Goal: Ask a question: Seek information or help from site administrators or community

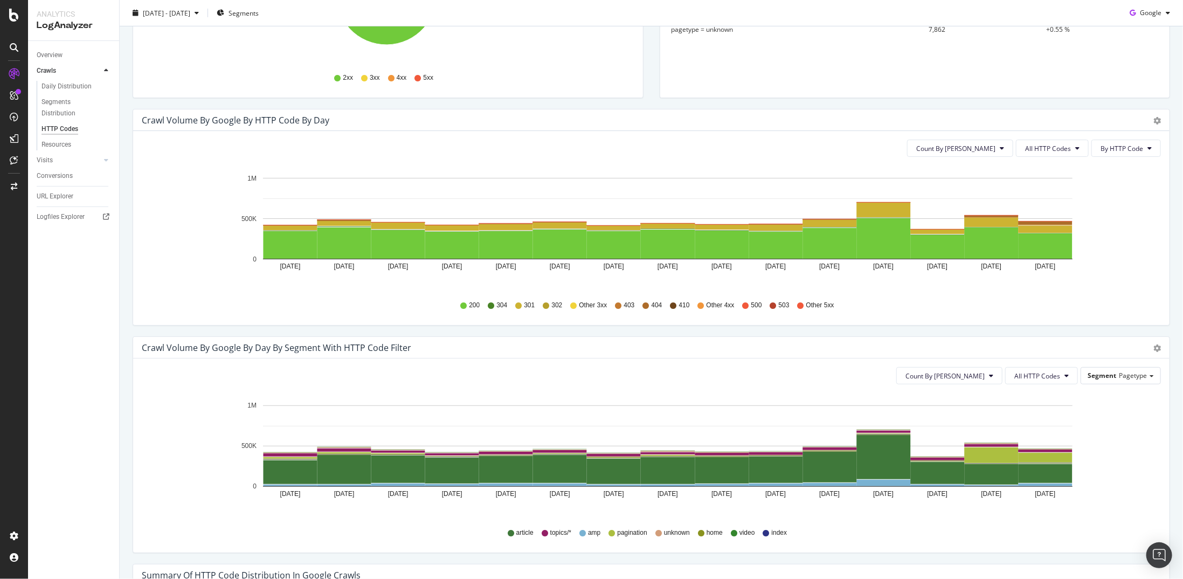
scroll to position [270, 0]
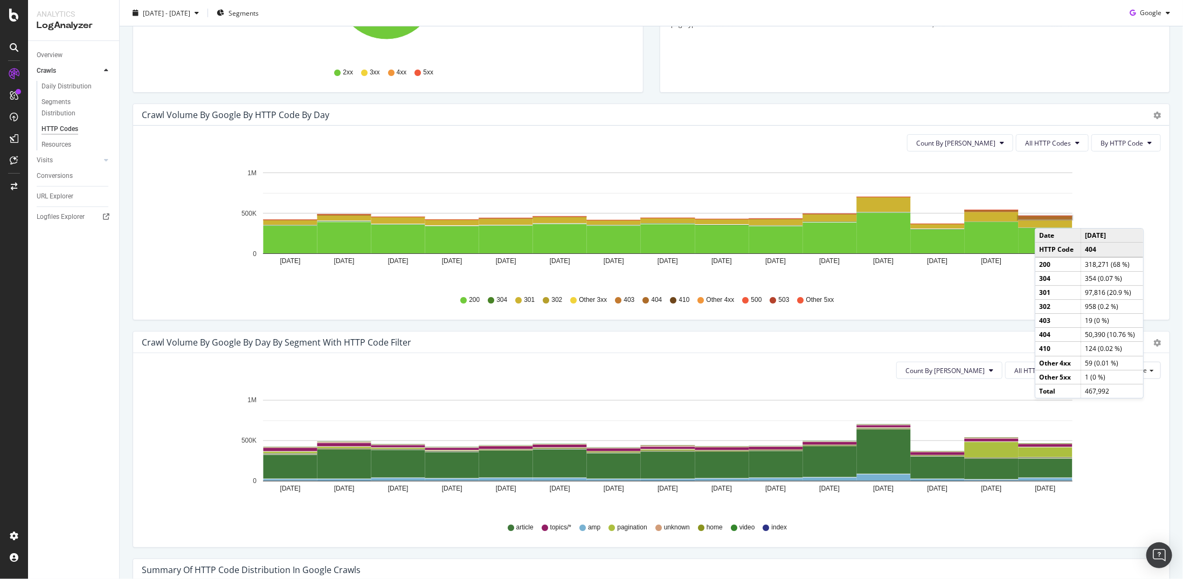
click at [689, 217] on rect "A chart." at bounding box center [1046, 217] width 54 height 3
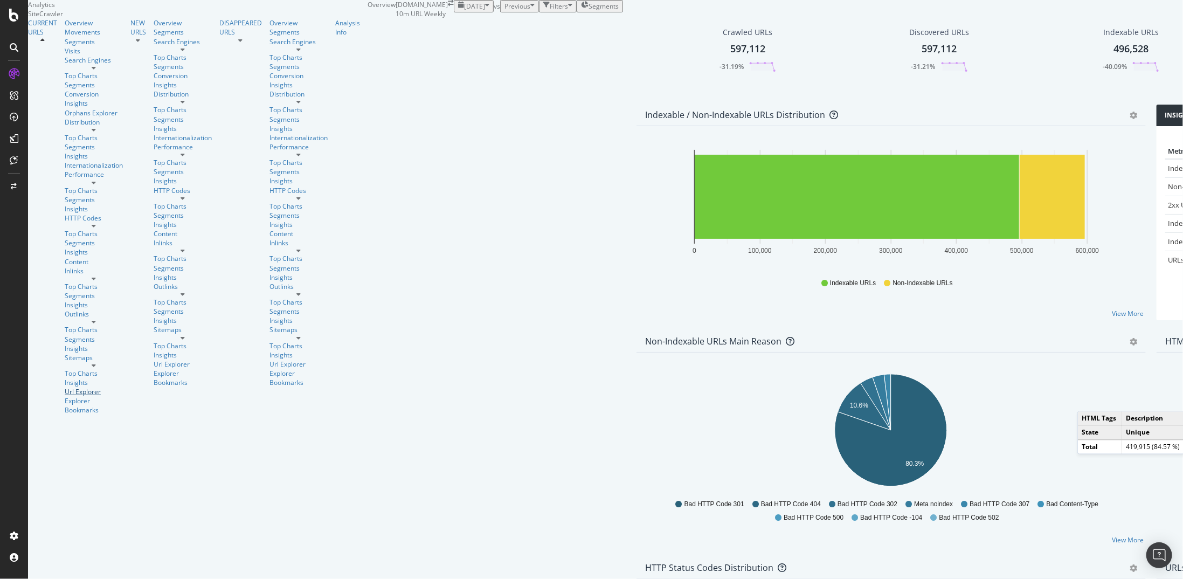
click at [65, 387] on div "Url Explorer" at bounding box center [94, 391] width 58 height 9
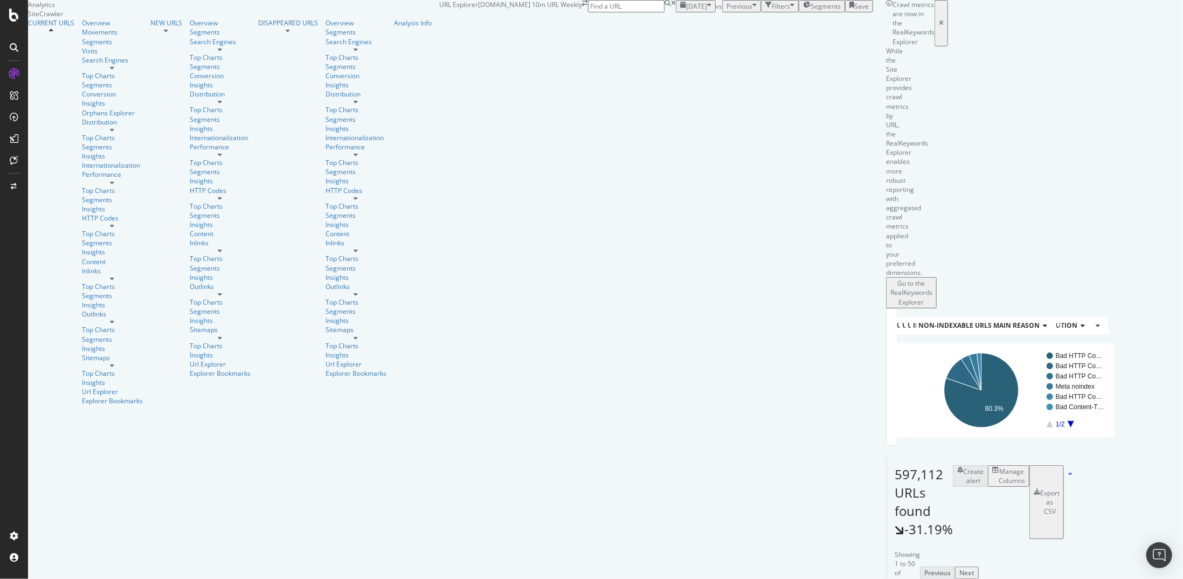
click at [765, 11] on div "Filters" at bounding box center [779, 6] width 29 height 9
click at [686, 23] on div "Add Filter" at bounding box center [700, 18] width 29 height 9
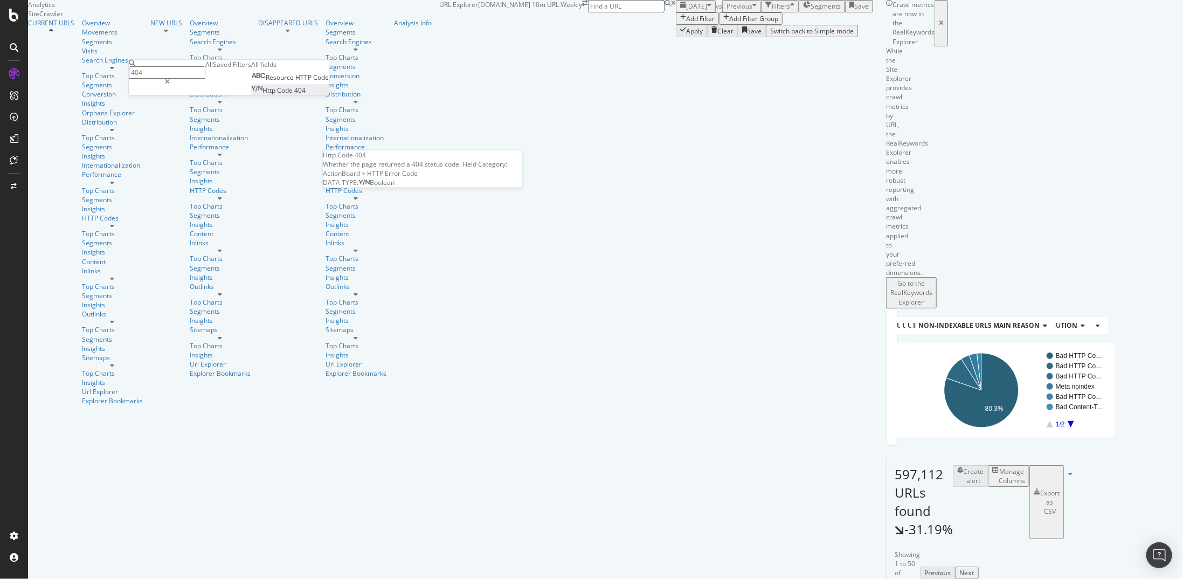
type input "404"
click at [294, 95] on span "404" at bounding box center [299, 90] width 11 height 9
click at [291, 91] on div "Apply" at bounding box center [299, 86] width 17 height 9
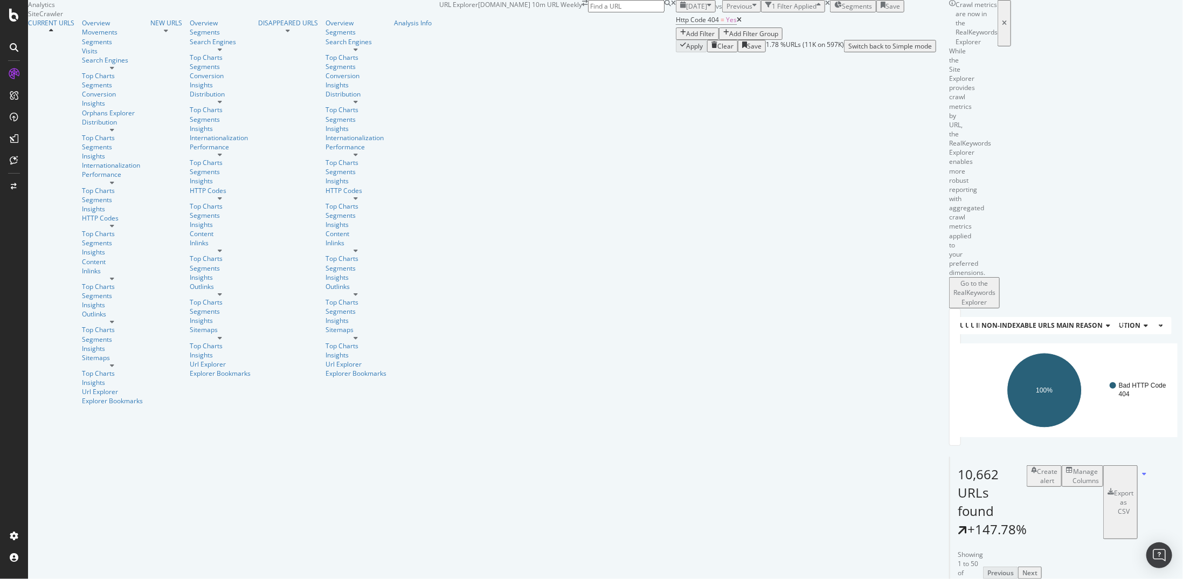
click at [686, 38] on div "Add Filter" at bounding box center [700, 33] width 29 height 9
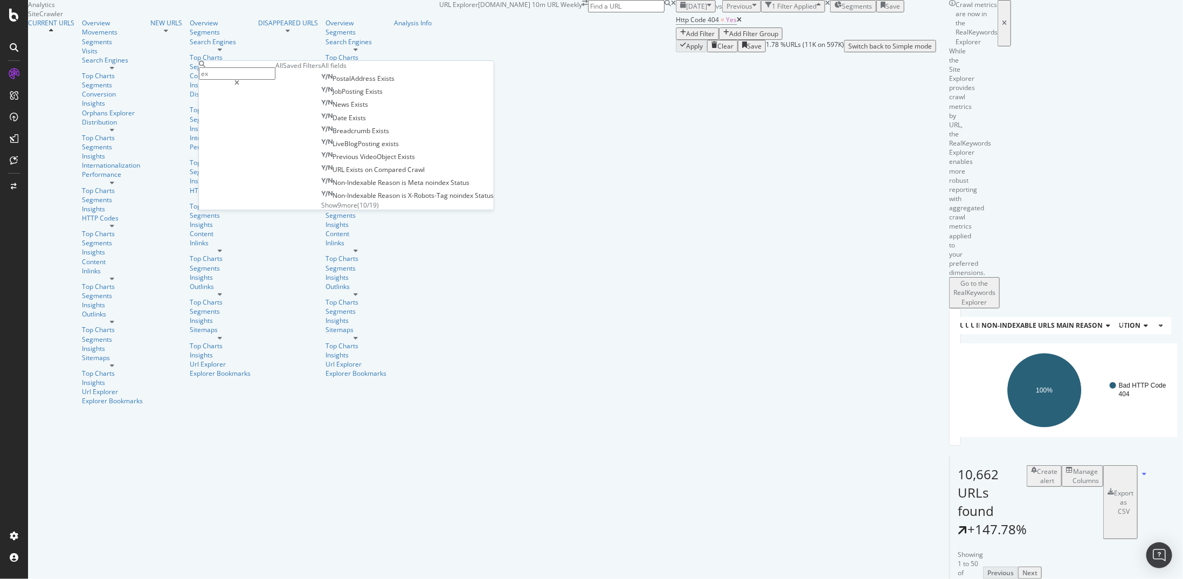
type input "e"
type input "prev"
click at [321, 208] on span "Show 10 more" at bounding box center [341, 202] width 40 height 9
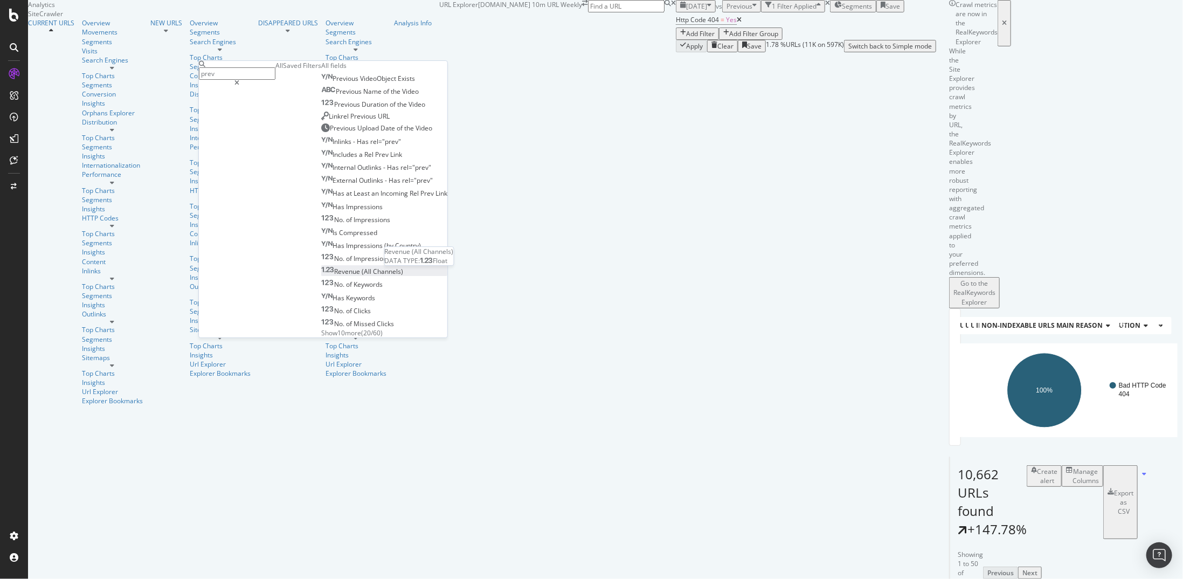
scroll to position [87, 0]
click at [321, 328] on span "Show 10 more" at bounding box center [341, 332] width 40 height 9
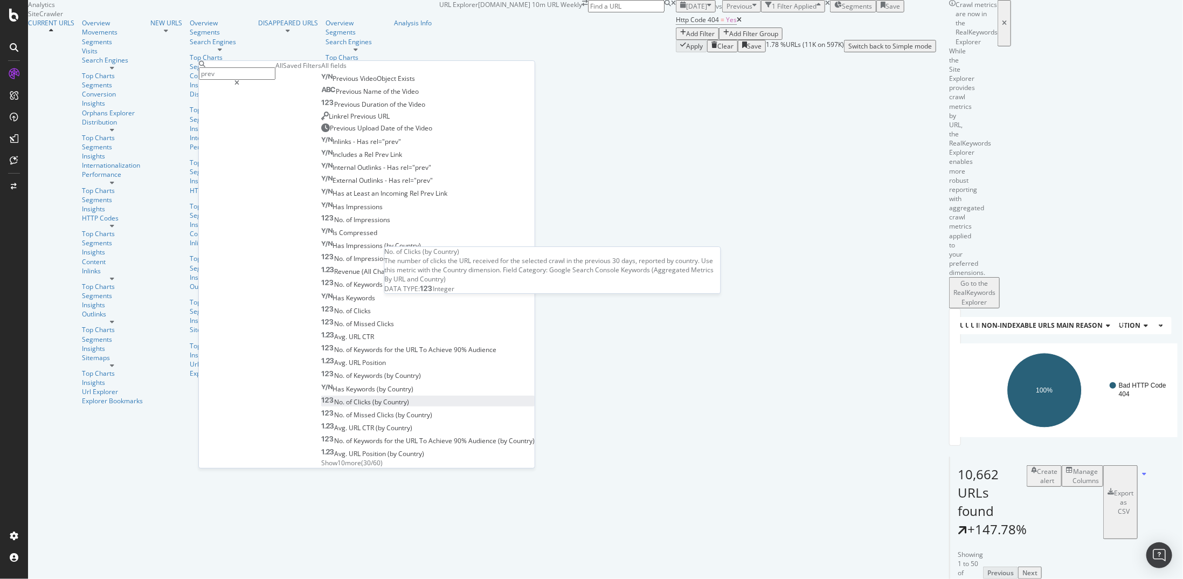
scroll to position [217, 0]
click at [240, 80] on icon at bounding box center [237, 83] width 5 height 6
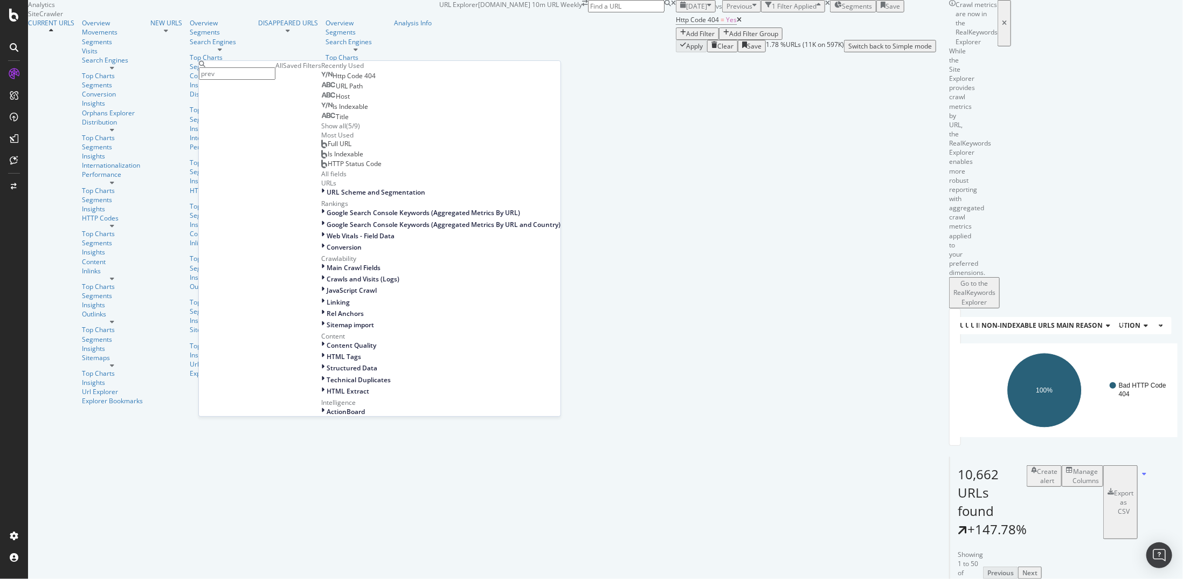
scroll to position [386, 0]
click at [936, 52] on div "Crawl metrics are now in the RealKeywords Explorer While the Site Explorer prov…" at bounding box center [936, 26] width 0 height 52
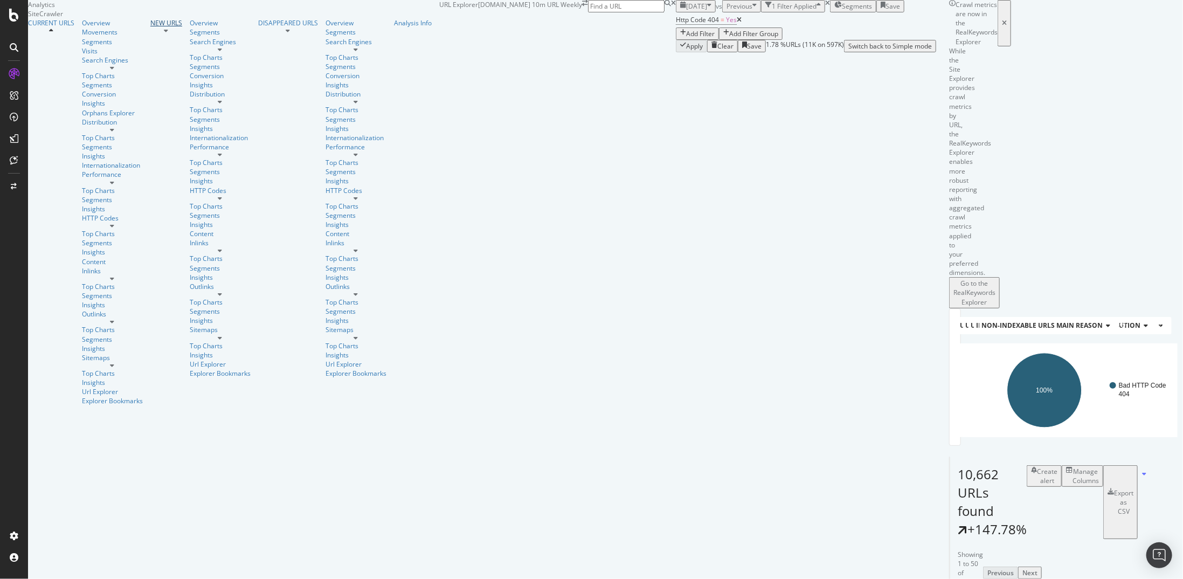
click at [150, 27] on div "NEW URLS" at bounding box center [166, 22] width 32 height 9
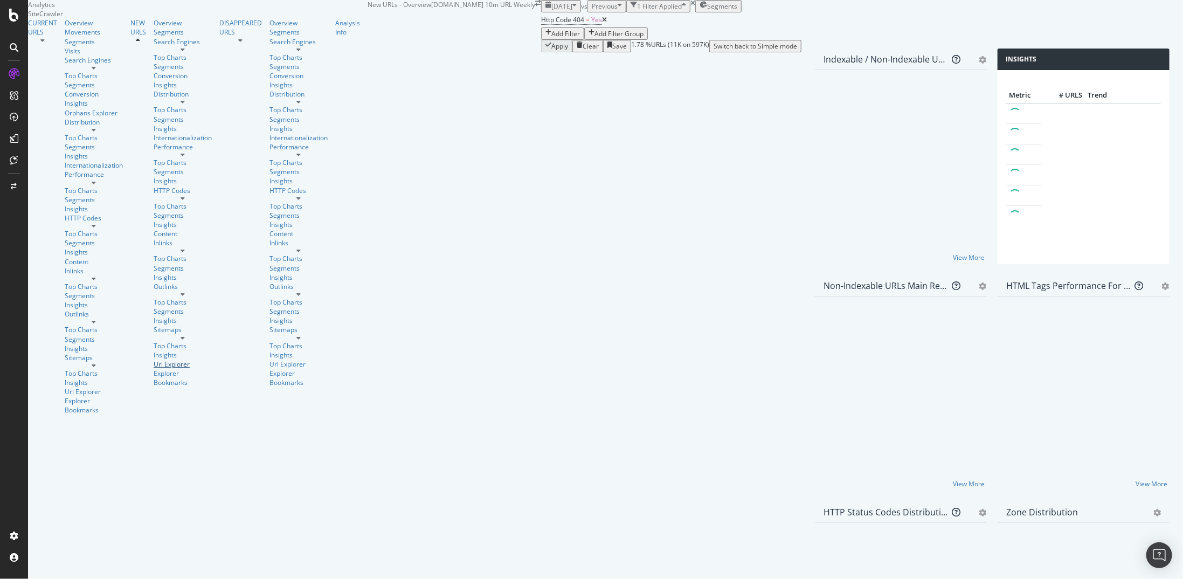
click at [154, 360] on div "Url Explorer" at bounding box center [183, 364] width 58 height 9
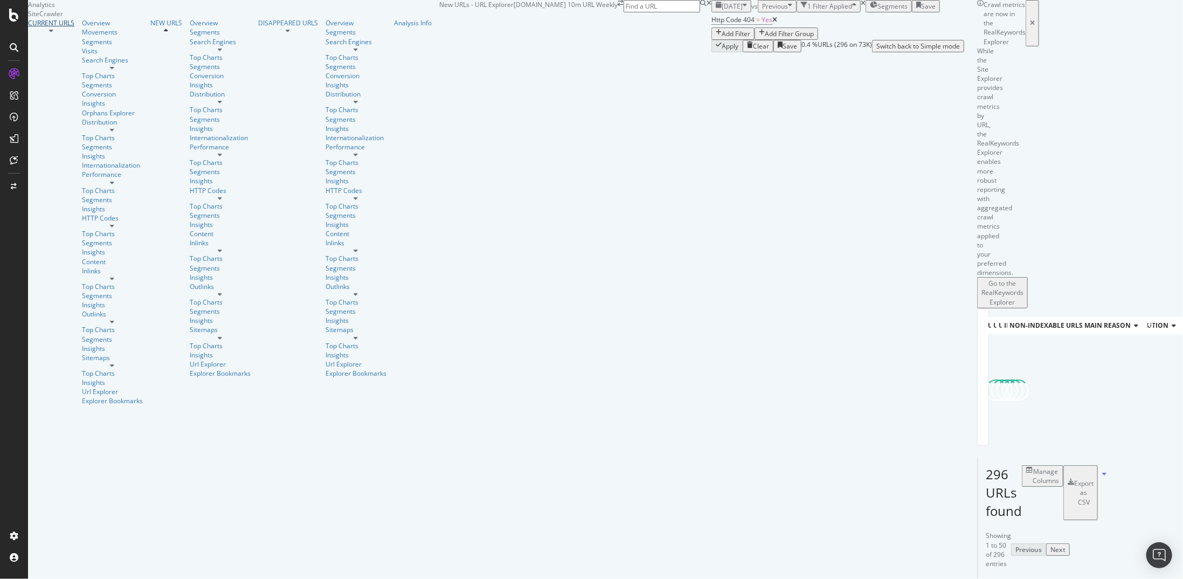
click at [74, 27] on div "CURRENT URLS" at bounding box center [51, 22] width 46 height 9
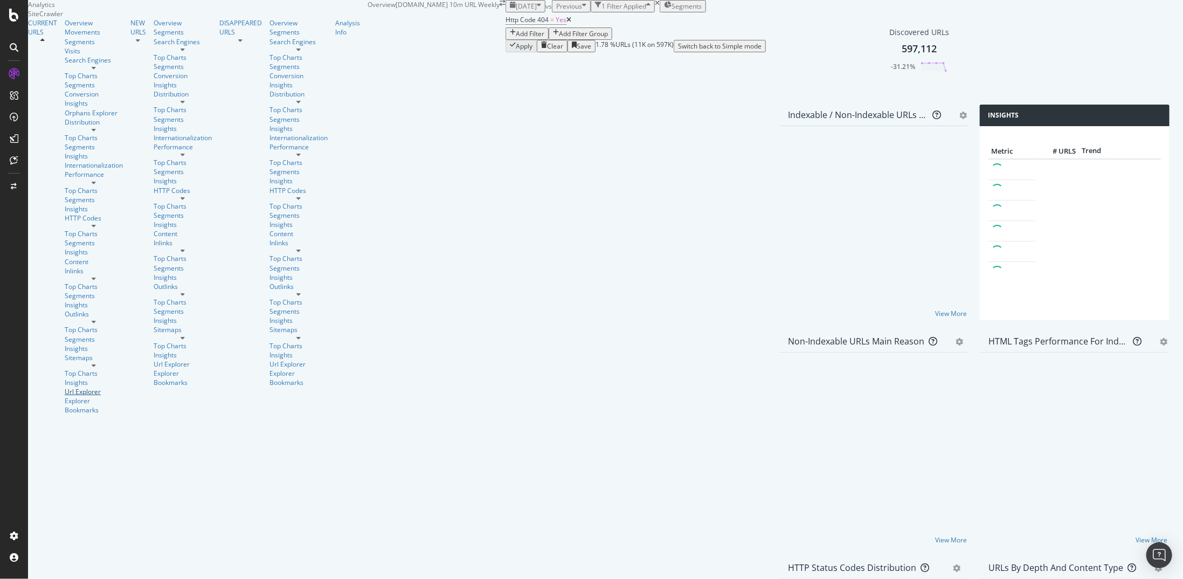
click at [65, 387] on div "Url Explorer" at bounding box center [94, 391] width 58 height 9
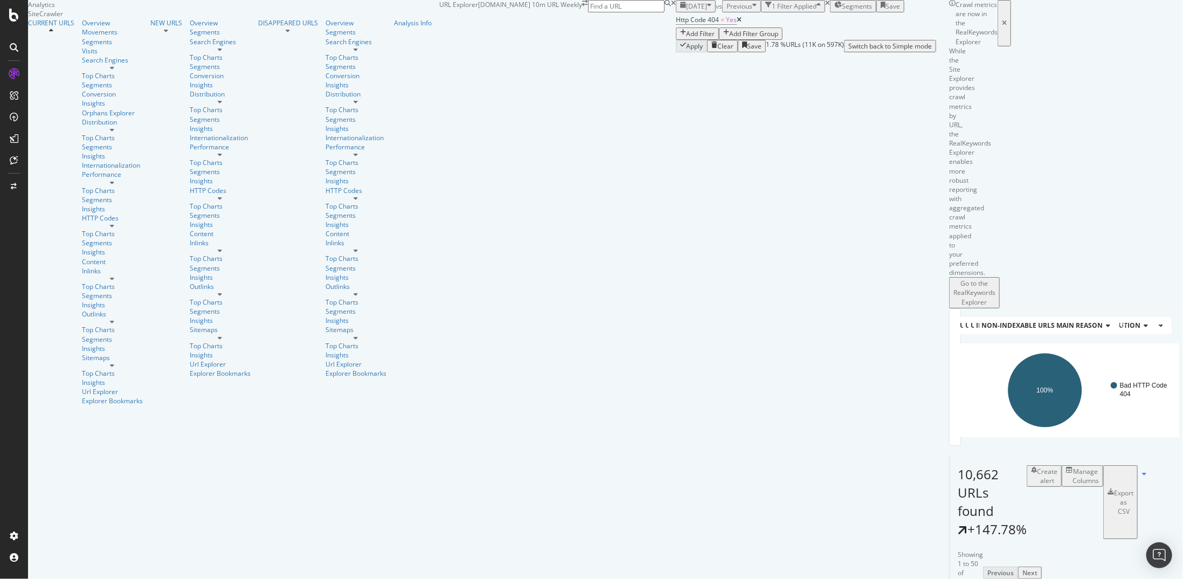
scroll to position [108, 0]
click at [1114, 488] on div "Export as CSV" at bounding box center [1123, 501] width 19 height 27
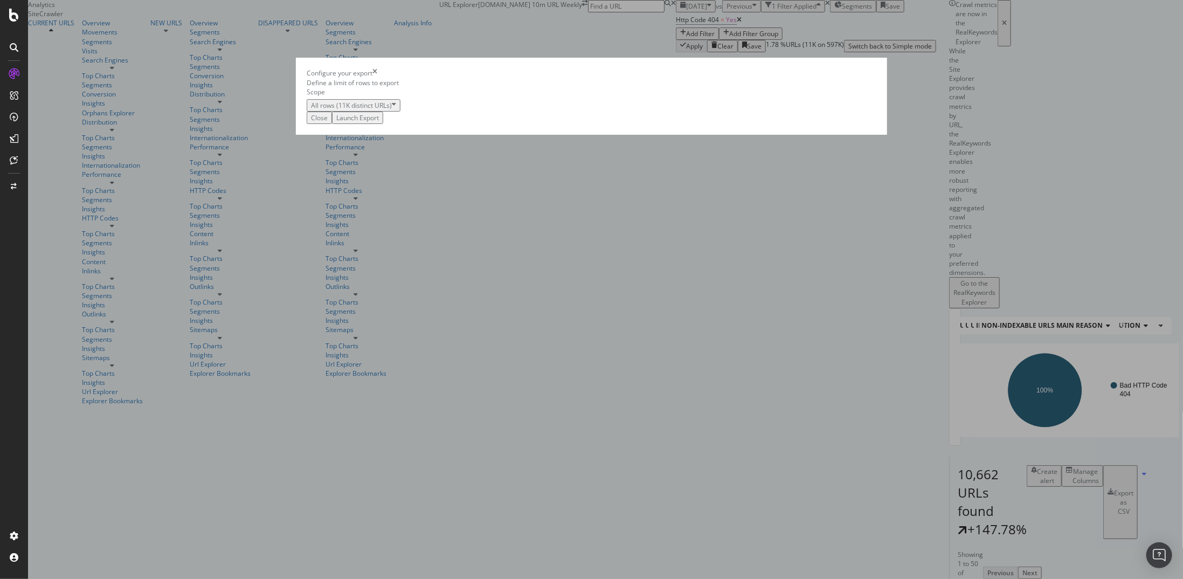
click at [383, 124] on button "Launch Export" at bounding box center [357, 118] width 51 height 12
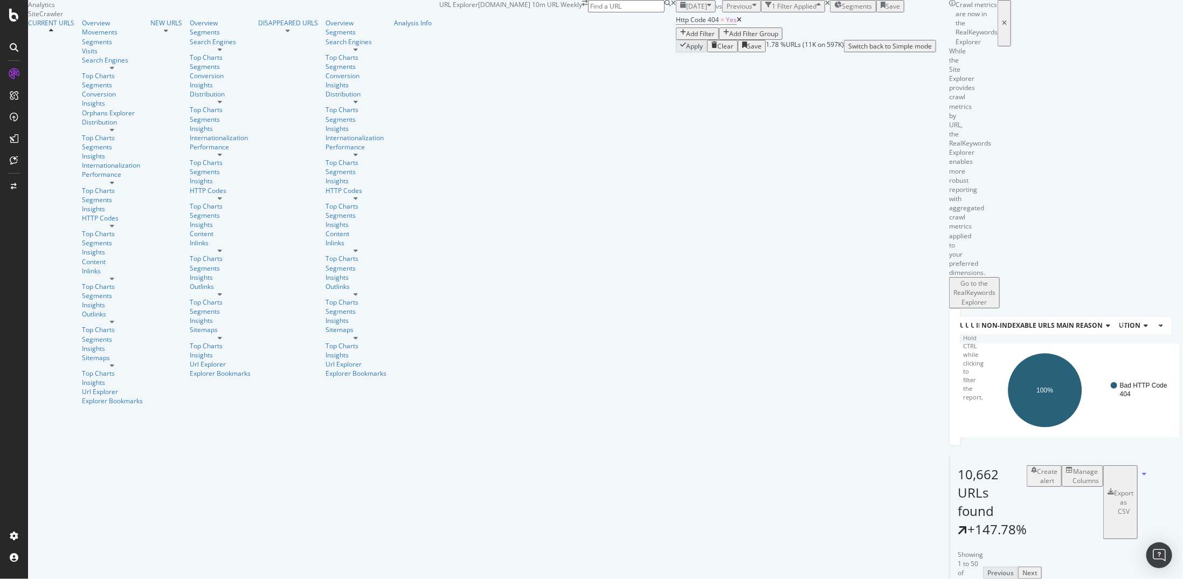
scroll to position [0, 0]
click at [686, 38] on div "Add Filter" at bounding box center [700, 33] width 29 height 9
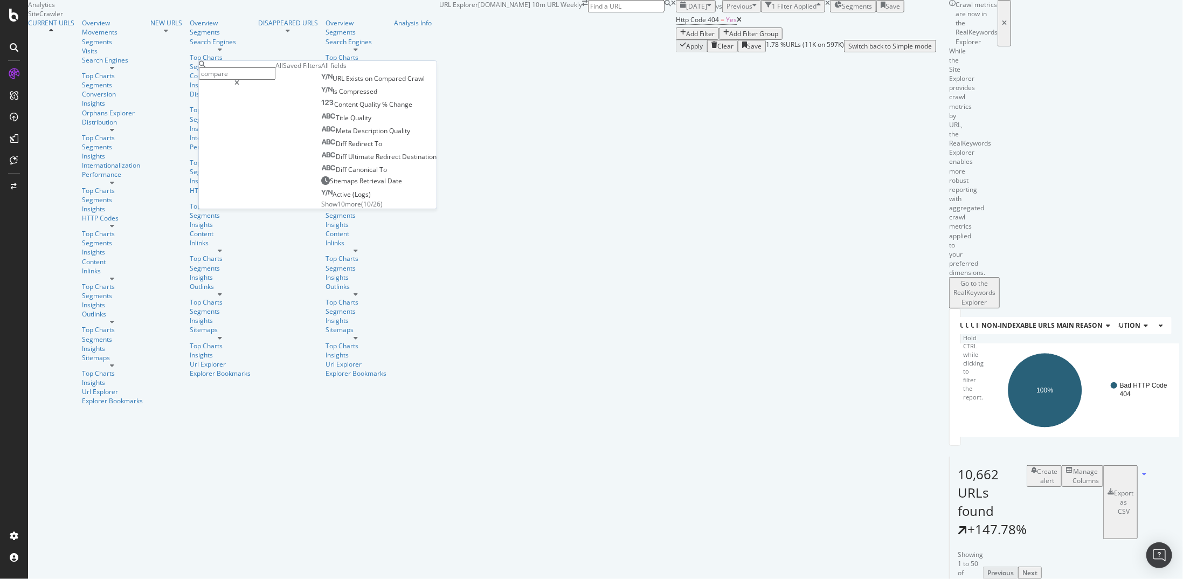
type input "compare"
click at [676, 40] on div "Http Code 404 = Yes Add Filter Add Filter Group" at bounding box center [806, 25] width 260 height 27
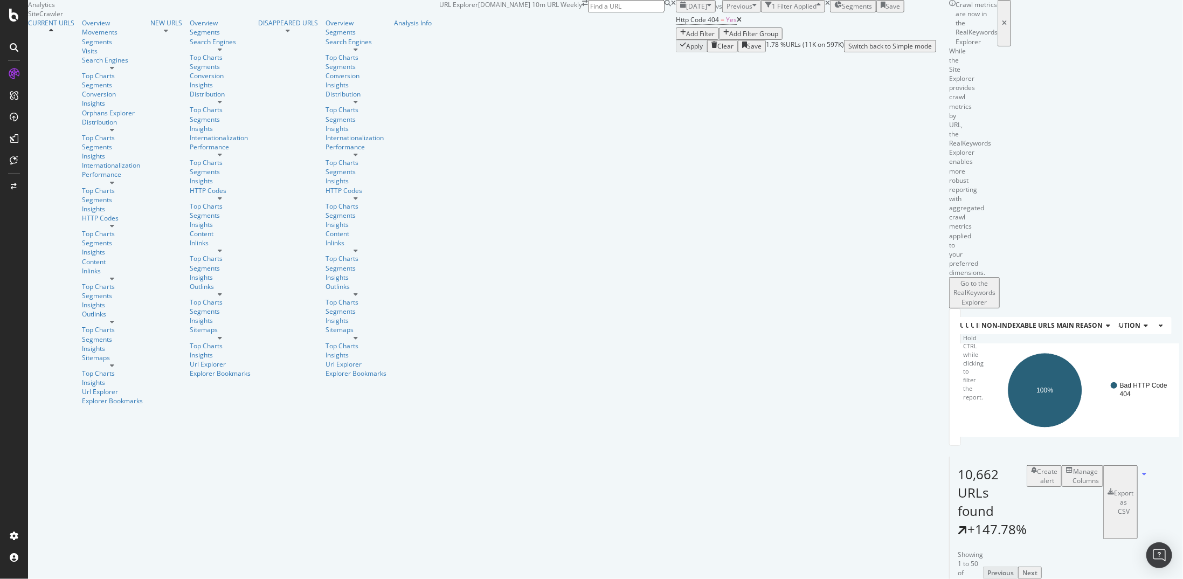
click at [686, 38] on div "Add Filter" at bounding box center [700, 33] width 29 height 9
click at [676, 40] on div "Http Code 404 = Yes Add Filter Add Filter Group" at bounding box center [806, 25] width 260 height 27
click at [727, 11] on span "Previous" at bounding box center [740, 6] width 26 height 9
click at [676, 40] on div "Http Code 404 = Yes Add Filter Add Filter Group" at bounding box center [806, 25] width 260 height 27
click at [686, 38] on div "Add Filter" at bounding box center [700, 33] width 29 height 9
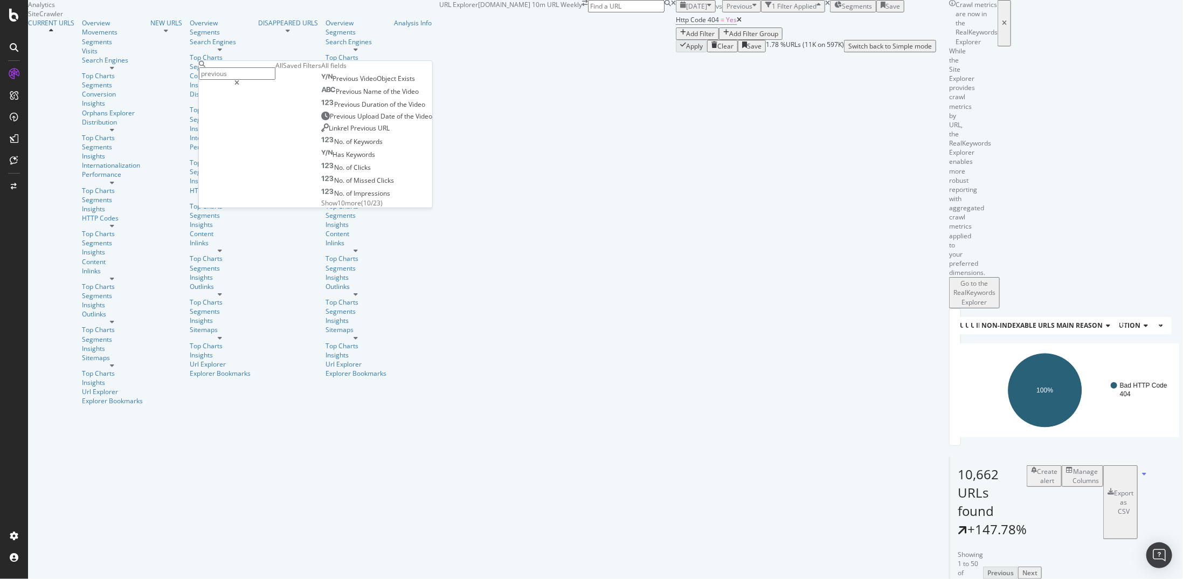
click at [321, 208] on span "Show 10 more" at bounding box center [341, 202] width 40 height 9
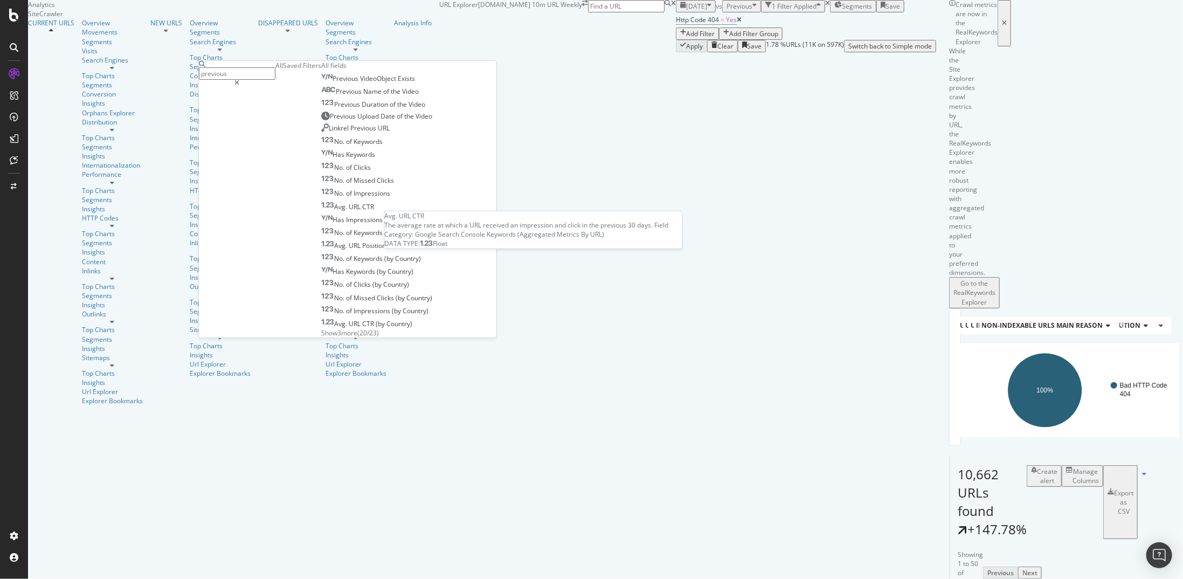
scroll to position [87, 0]
click at [321, 328] on span "Show 3 more" at bounding box center [339, 332] width 36 height 9
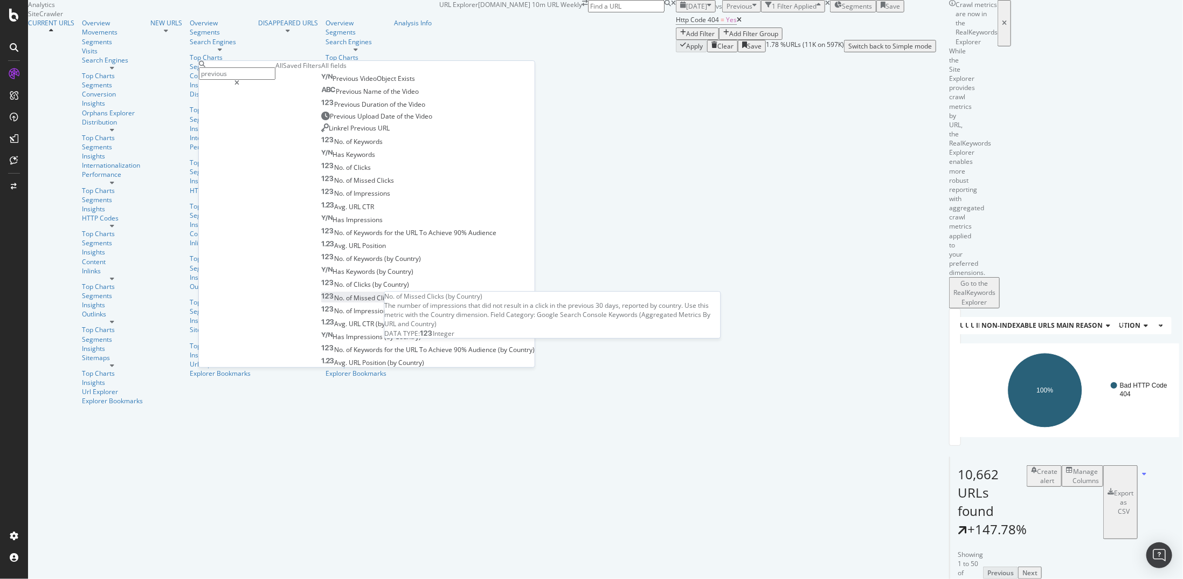
scroll to position [0, 0]
type input "crawl"
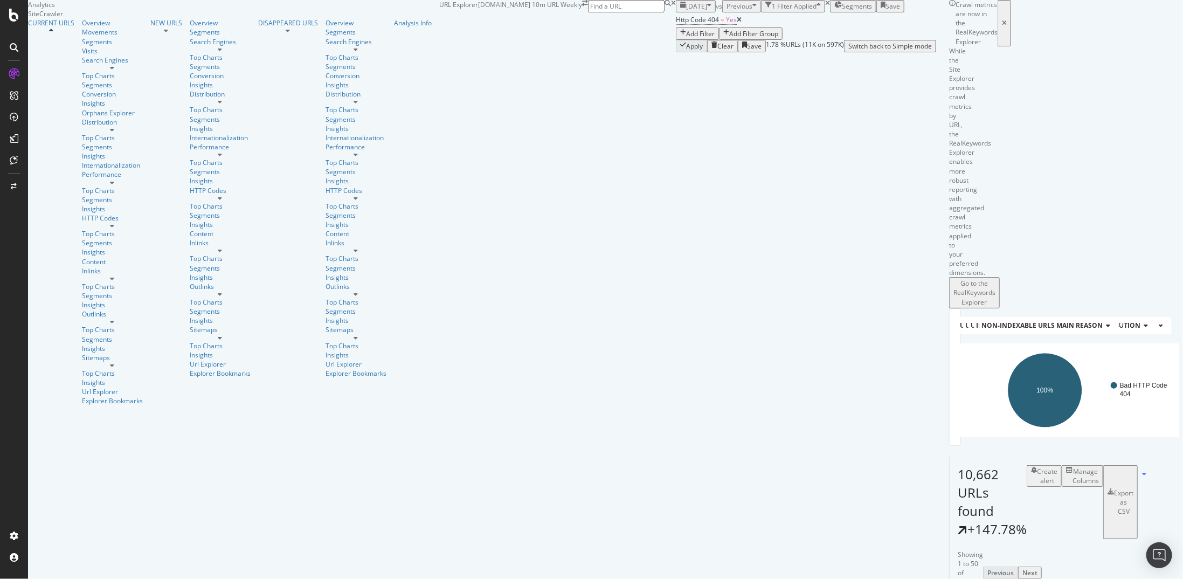
drag, startPoint x: 824, startPoint y: 184, endPoint x: 360, endPoint y: 4, distance: 497.5
click at [617, 52] on div "URL Explorer The-Sun.com 10m URL Weekly 2025 Oct. 8th vs Previous 1 Filter Appl…" at bounding box center [687, 26] width 497 height 52
click at [676, 52] on div "Apply Clear Save 1.78 % URLs ( 11K on 597K ) Switch back to Simple mode" at bounding box center [806, 46] width 260 height 12
click at [680, 38] on div "Add Filter" at bounding box center [697, 33] width 34 height 9
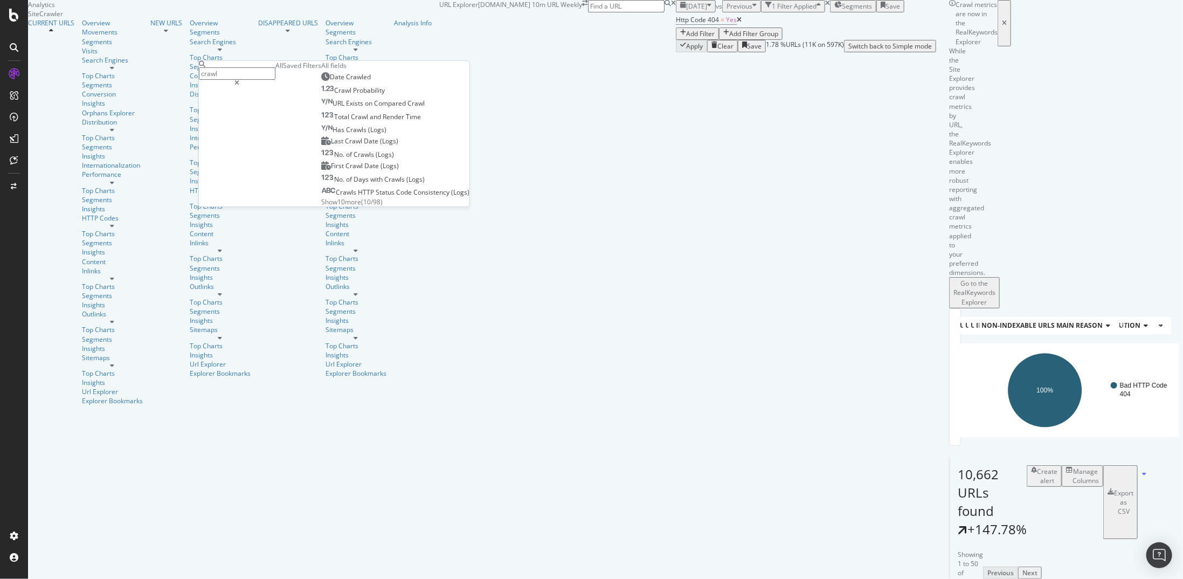
click at [321, 206] on span "Show 10 more" at bounding box center [341, 201] width 40 height 9
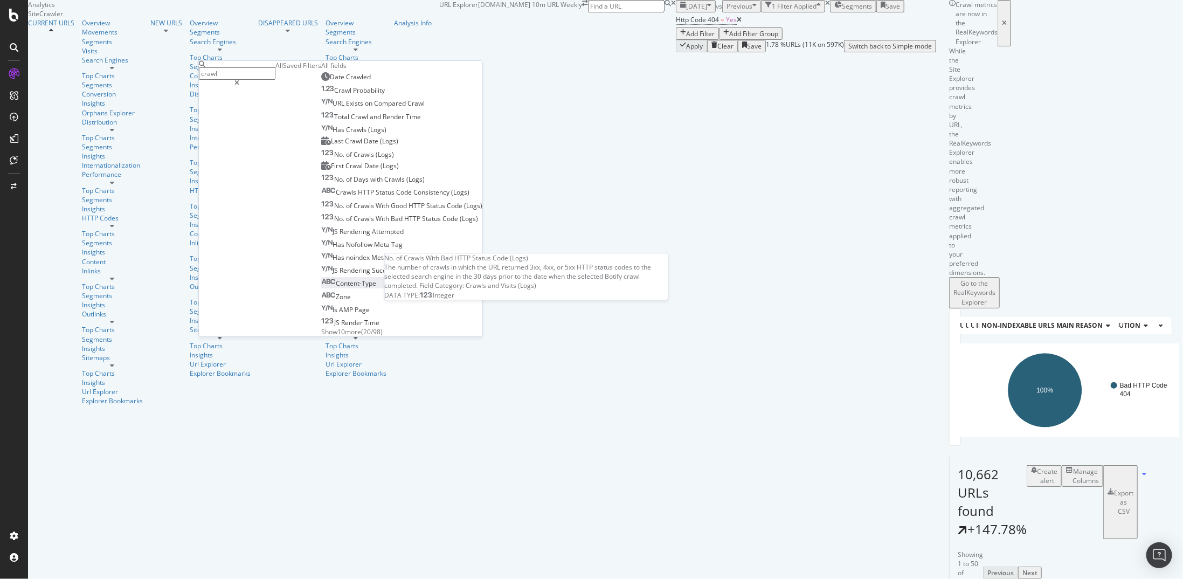
scroll to position [88, 0]
click at [321, 327] on span "Show 10 more" at bounding box center [341, 331] width 40 height 9
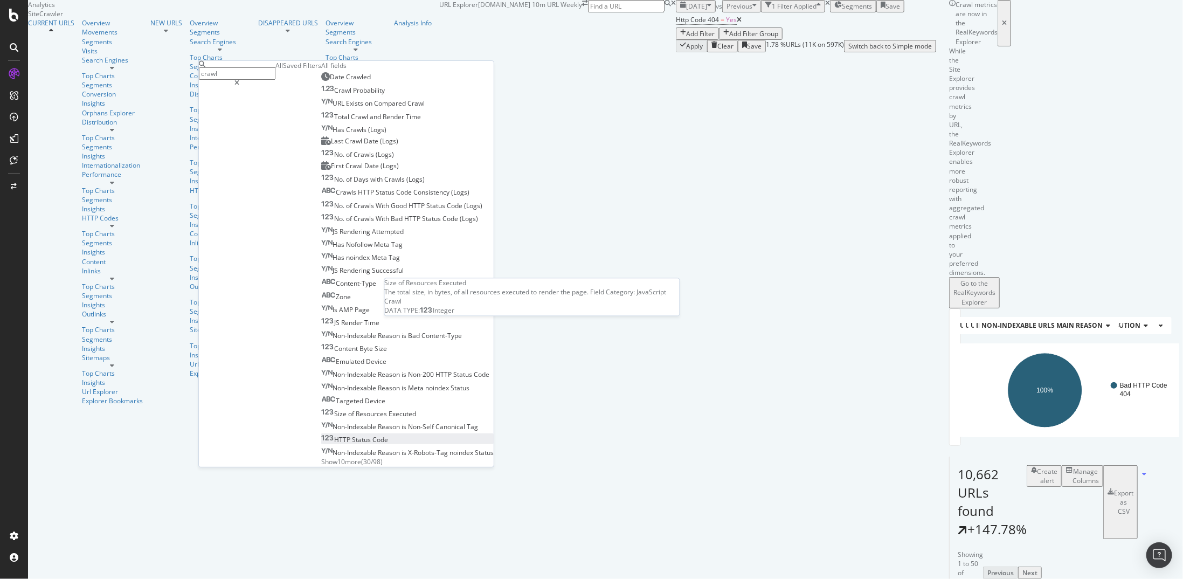
scroll to position [218, 0]
click at [321, 457] on span "Show 10 more" at bounding box center [341, 461] width 40 height 9
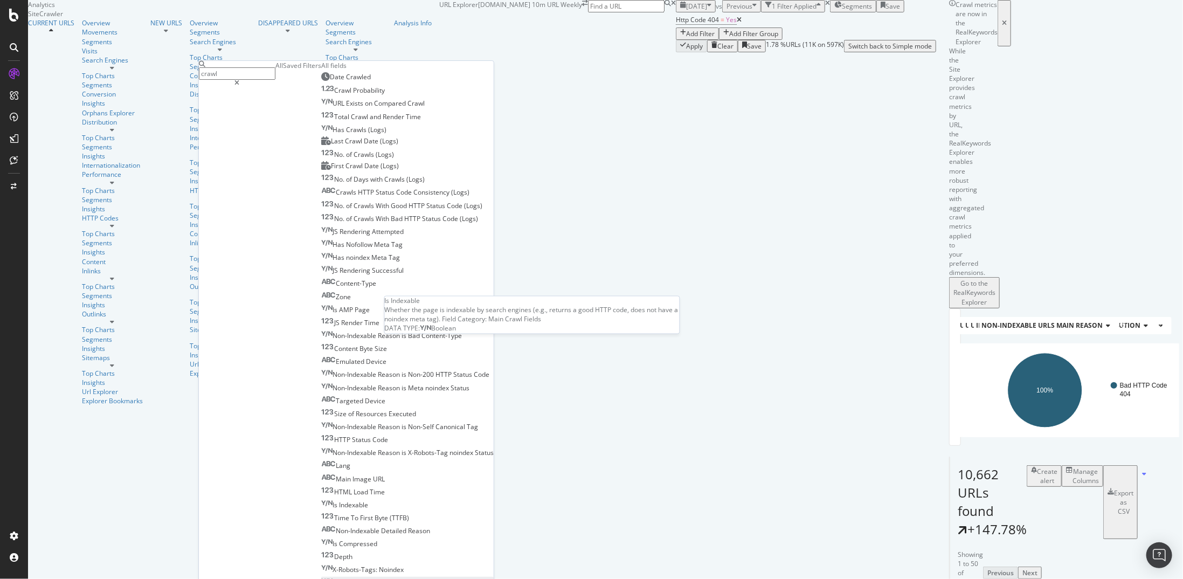
scroll to position [347, 0]
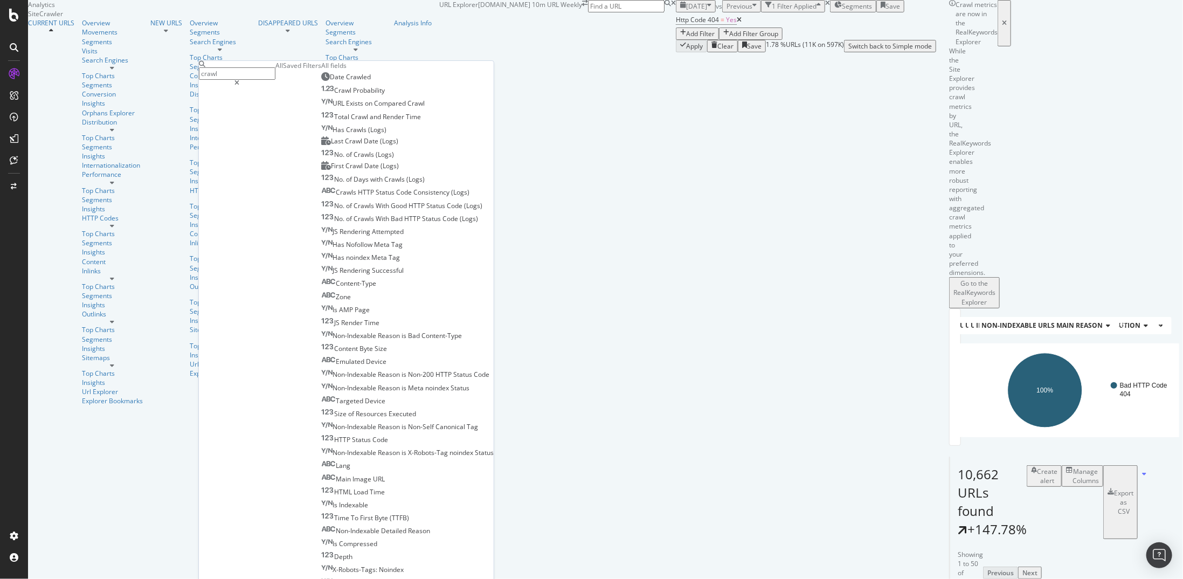
click at [950, 457] on div "10,662 URLs found +147.78% Create alert Manage Columns Export as CSV" at bounding box center [958, 498] width 16 height 82
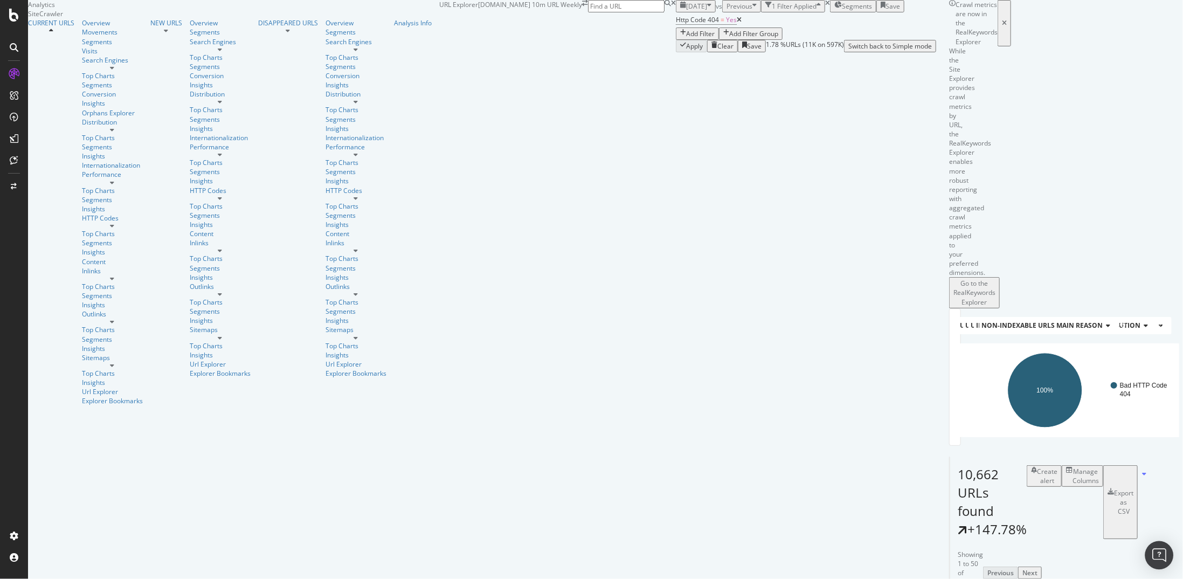
click at [1153, 554] on div "Open Intercom Messenger" at bounding box center [1159, 555] width 29 height 29
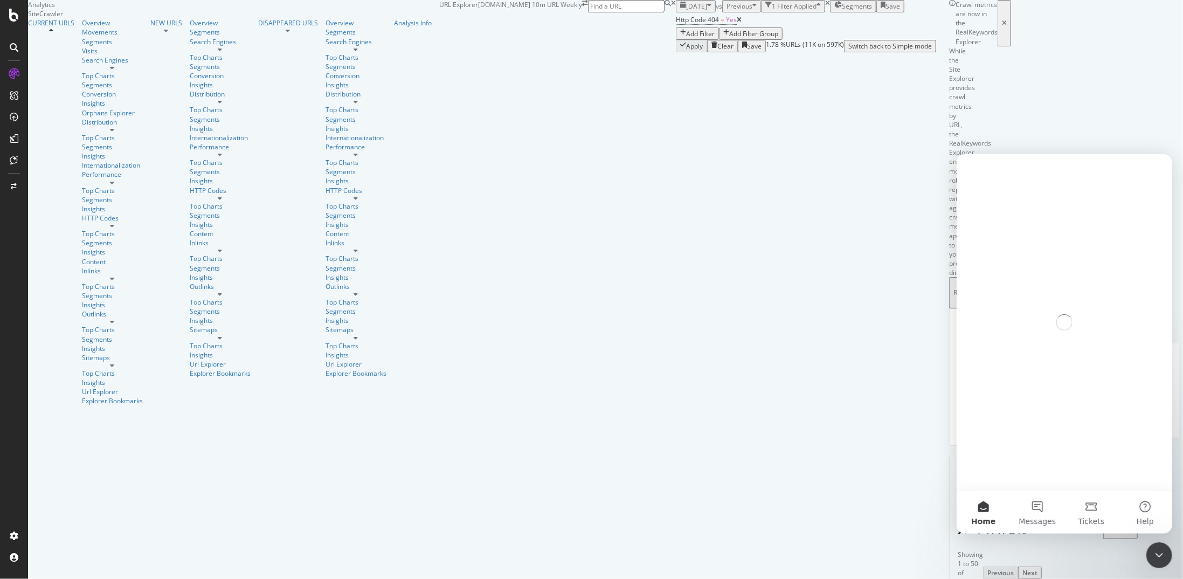
scroll to position [0, 0]
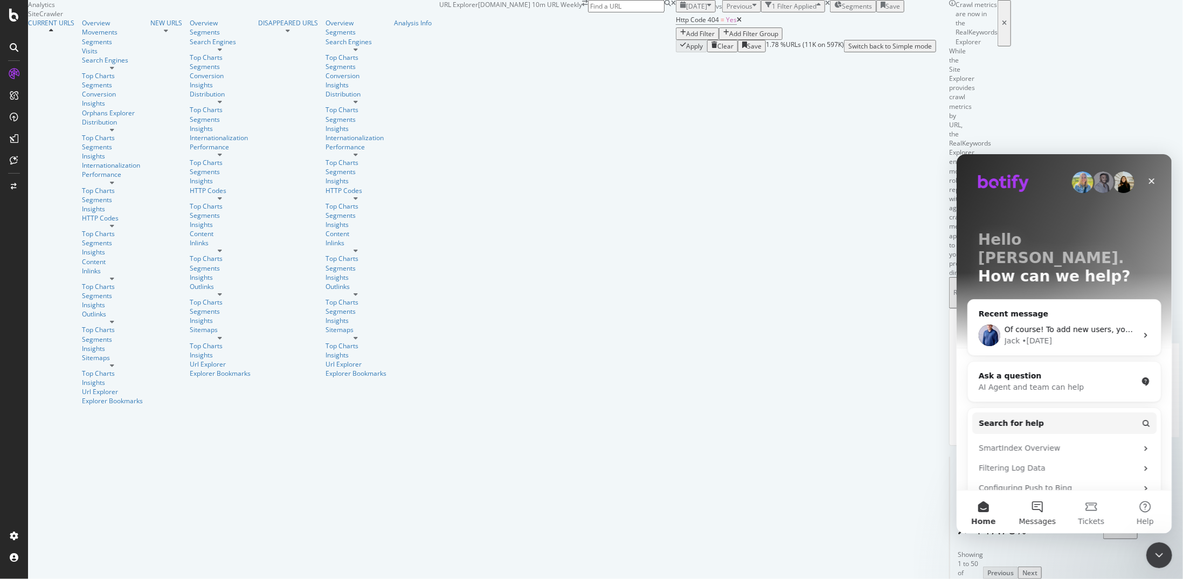
click at [1043, 510] on button "Messages" at bounding box center [1037, 511] width 54 height 43
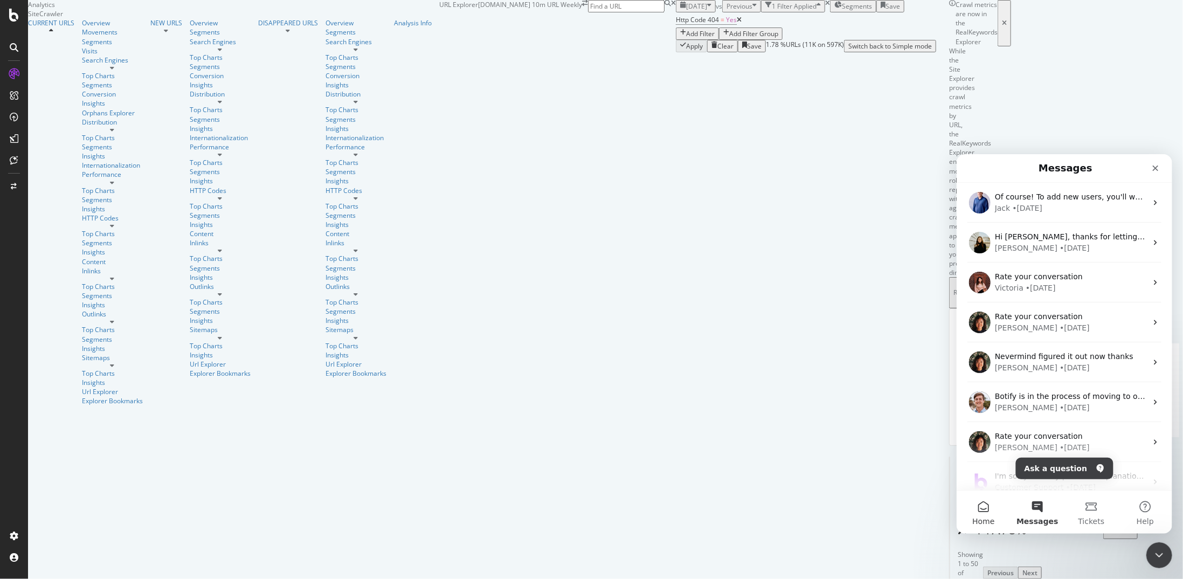
click at [984, 503] on button "Home" at bounding box center [983, 511] width 54 height 43
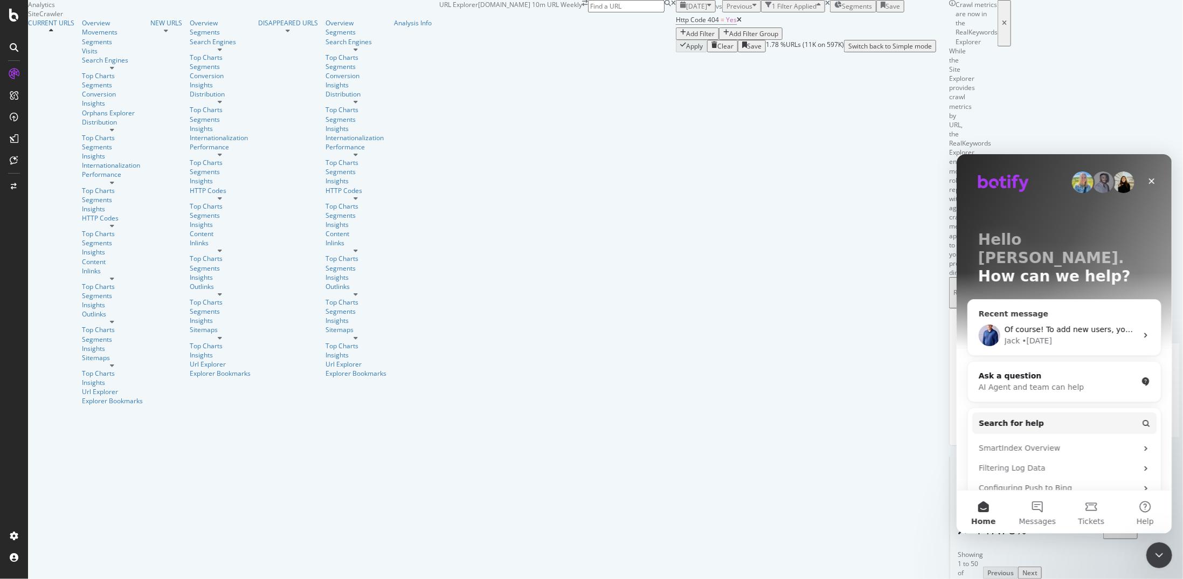
click at [1024, 335] on div "• 4d ago" at bounding box center [1037, 340] width 30 height 11
click at [1022, 370] on div "Ask a question" at bounding box center [1057, 375] width 158 height 11
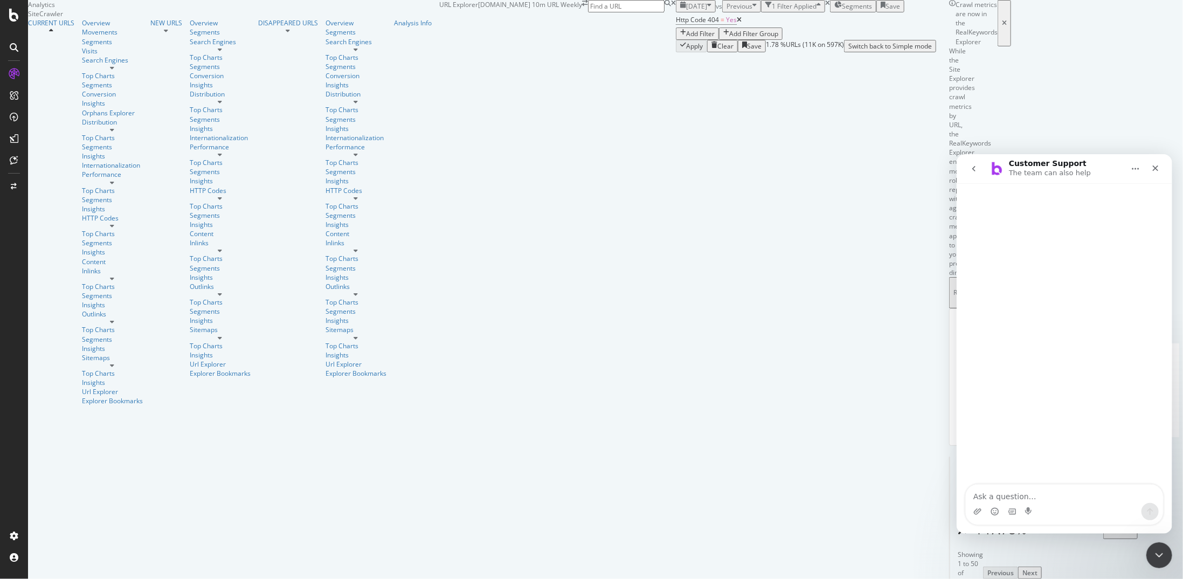
click at [1015, 492] on textarea "Ask a question…" at bounding box center [1063, 493] width 197 height 18
type textarea "I've got an increase in 404 pages for [DOMAIN_NAME] project. How do I filter th…"
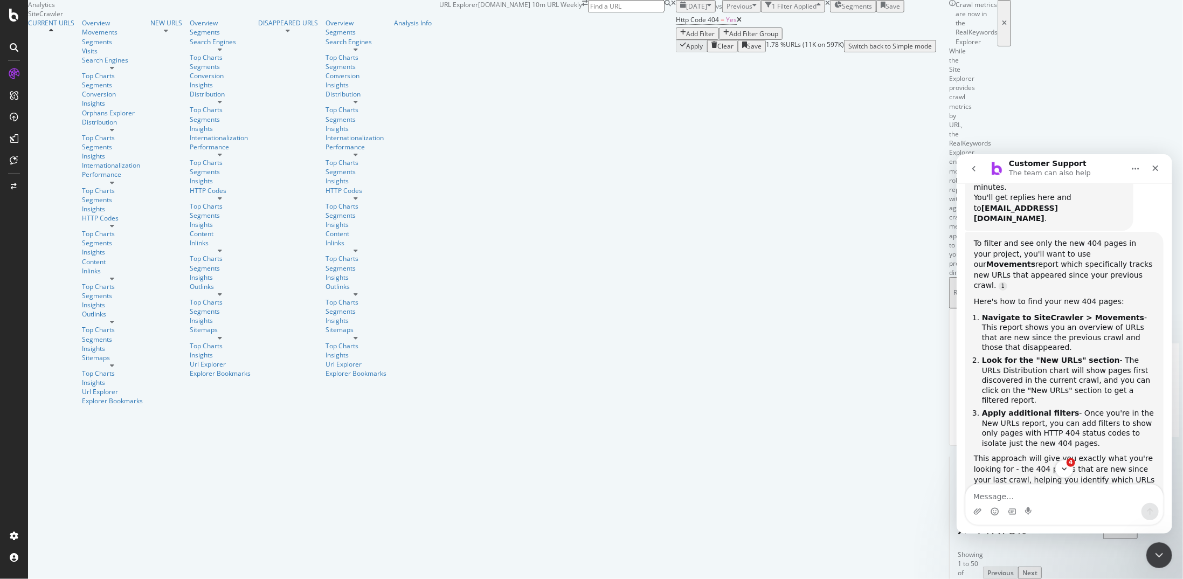
scroll to position [162, 0]
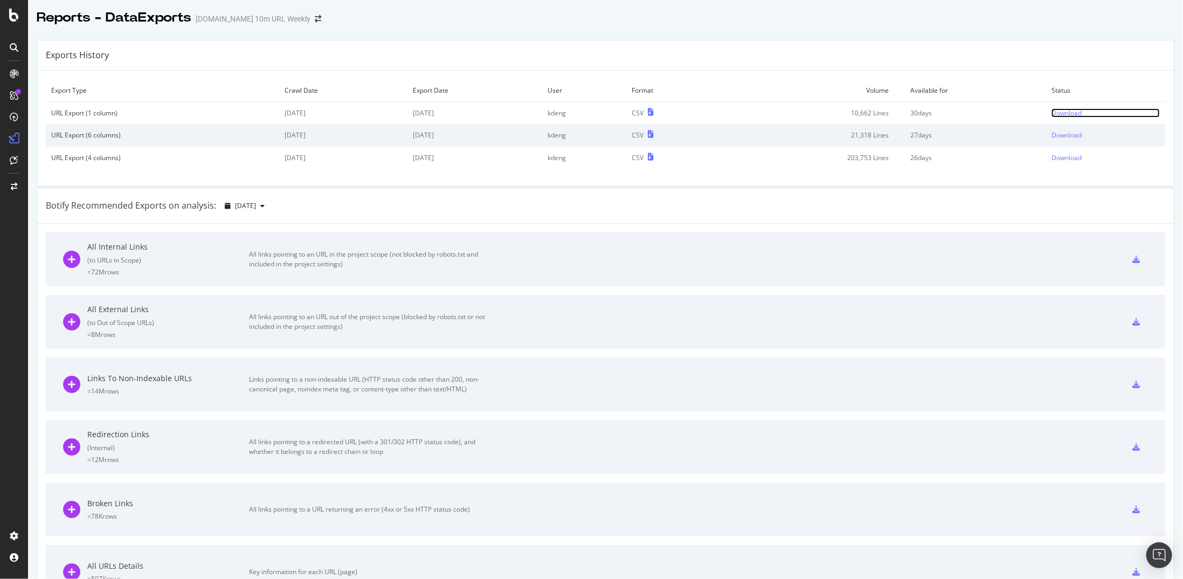
click at [1067, 110] on div "Download" at bounding box center [1067, 112] width 30 height 9
click at [1056, 113] on div "Download" at bounding box center [1067, 112] width 30 height 9
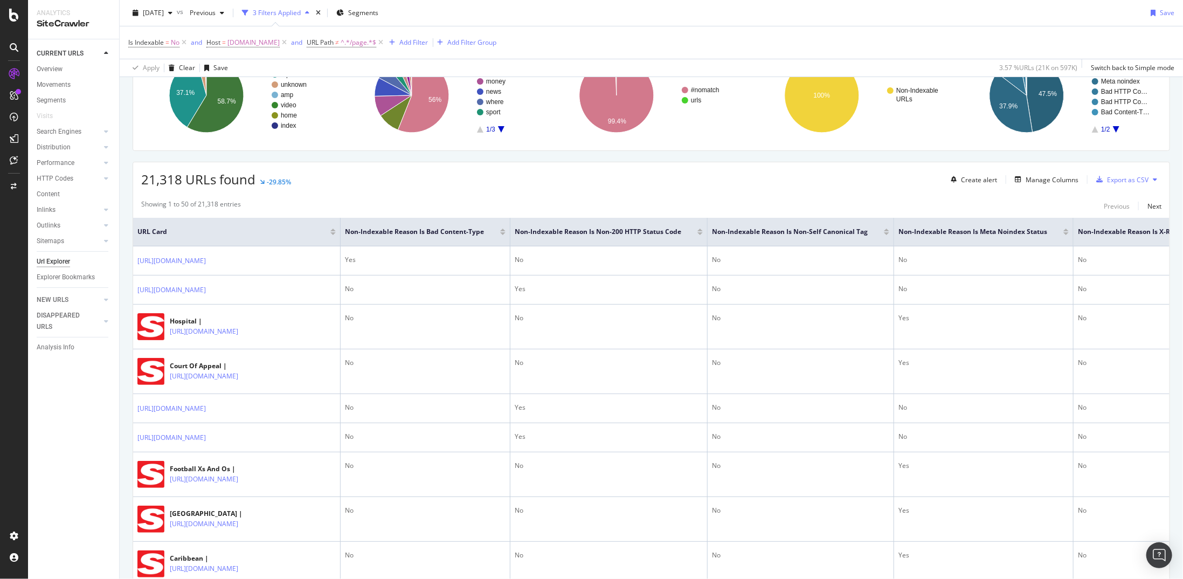
scroll to position [162, 0]
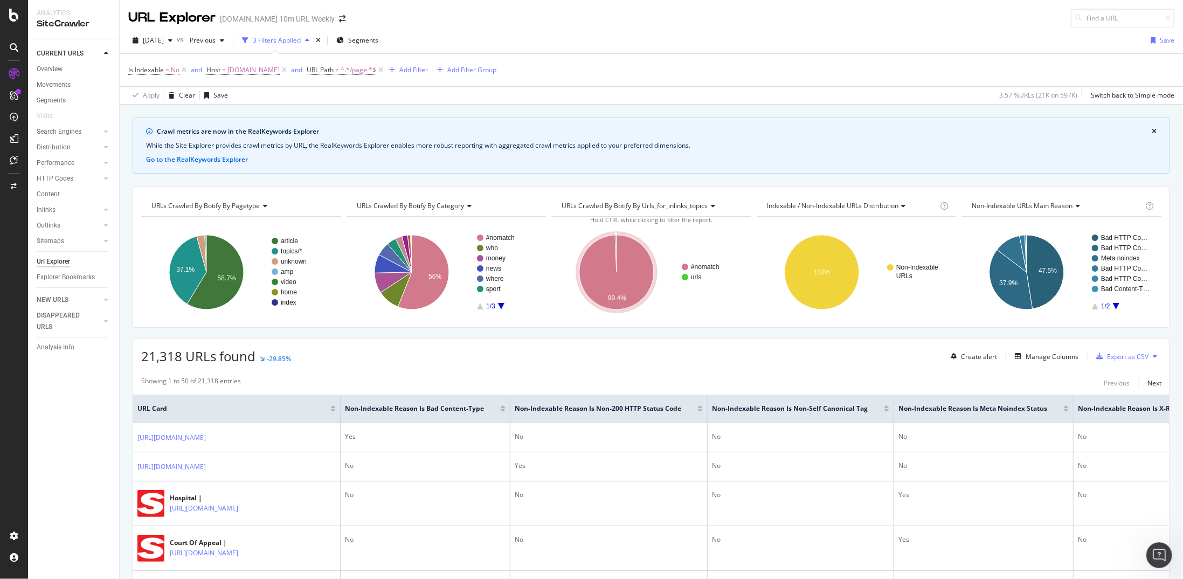
click at [9, 72] on icon at bounding box center [14, 73] width 11 height 11
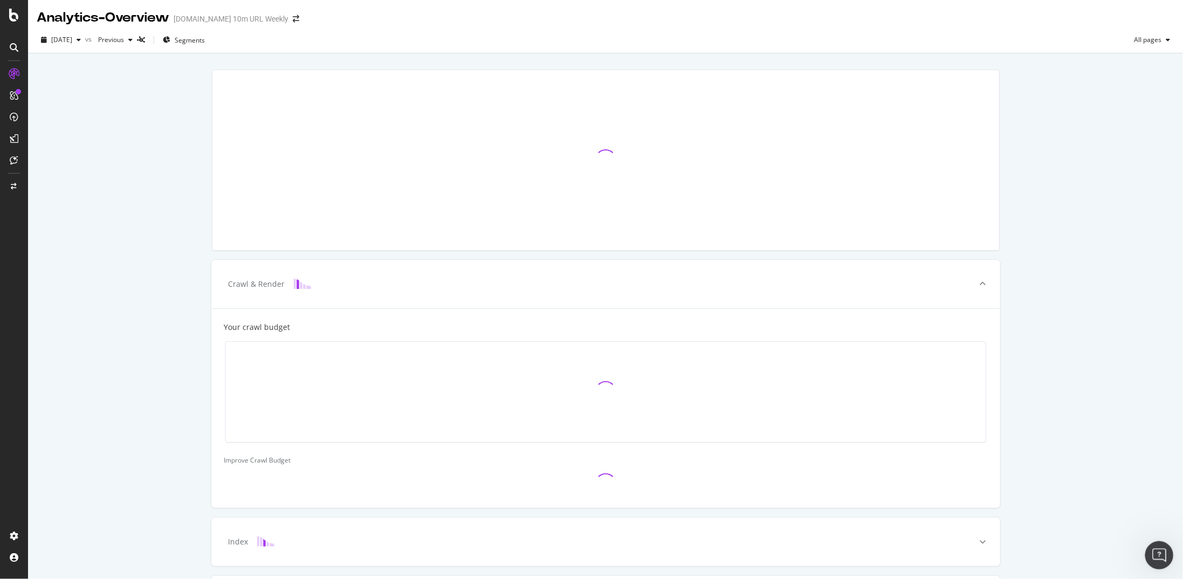
click at [1162, 556] on icon "Open Intercom Messenger" at bounding box center [1158, 554] width 18 height 18
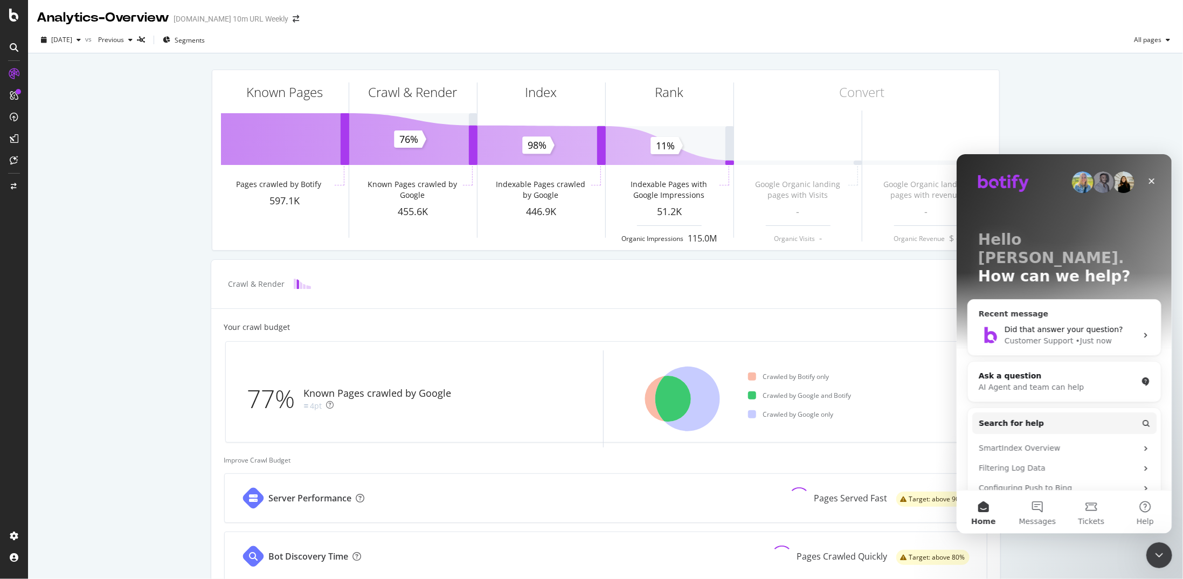
click at [1028, 335] on div "Customer Support" at bounding box center [1038, 340] width 69 height 11
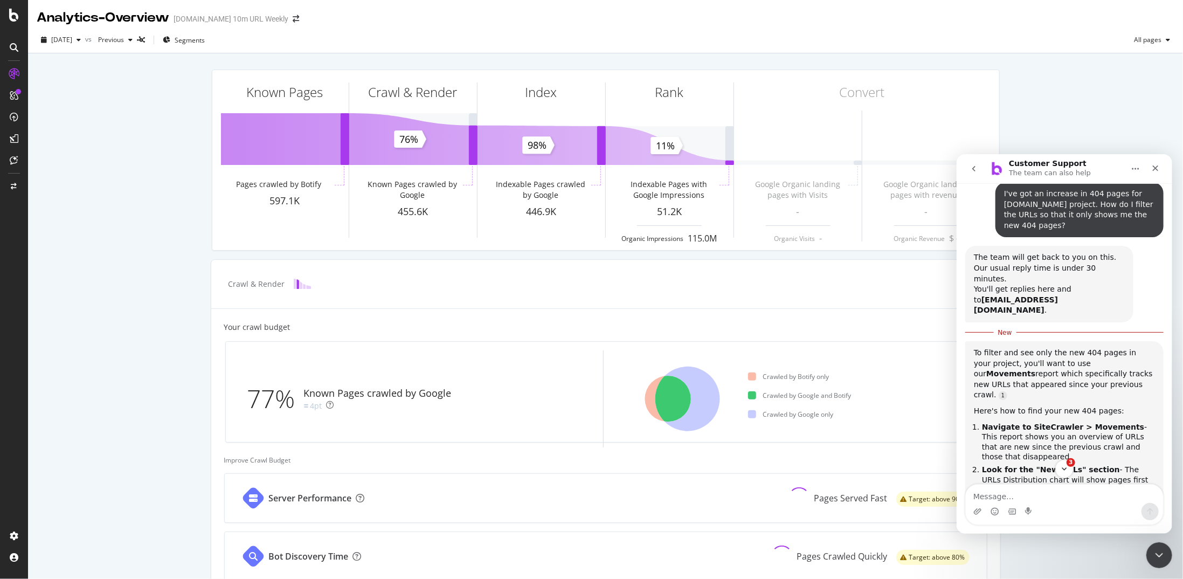
scroll to position [167, 0]
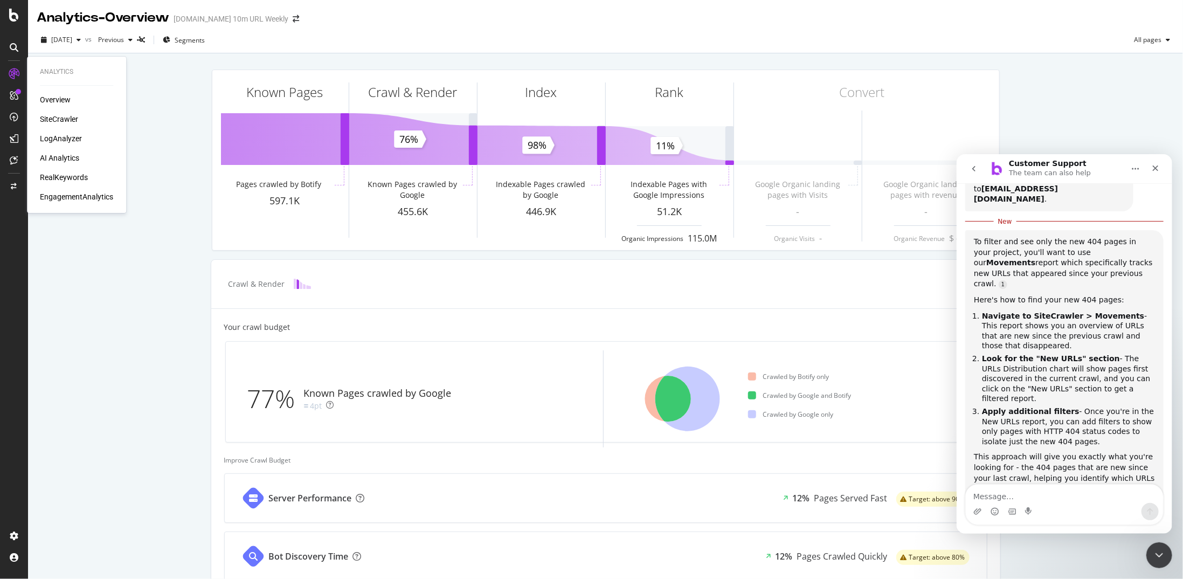
click at [63, 120] on div "SiteCrawler" at bounding box center [59, 119] width 38 height 11
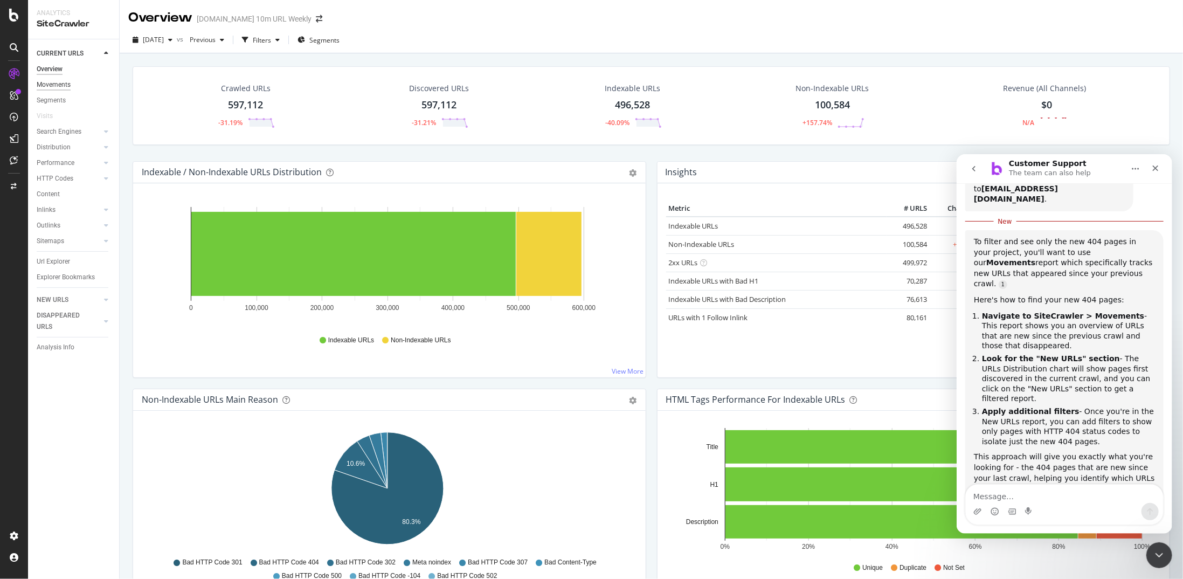
click at [54, 82] on div "Movements" at bounding box center [54, 84] width 34 height 11
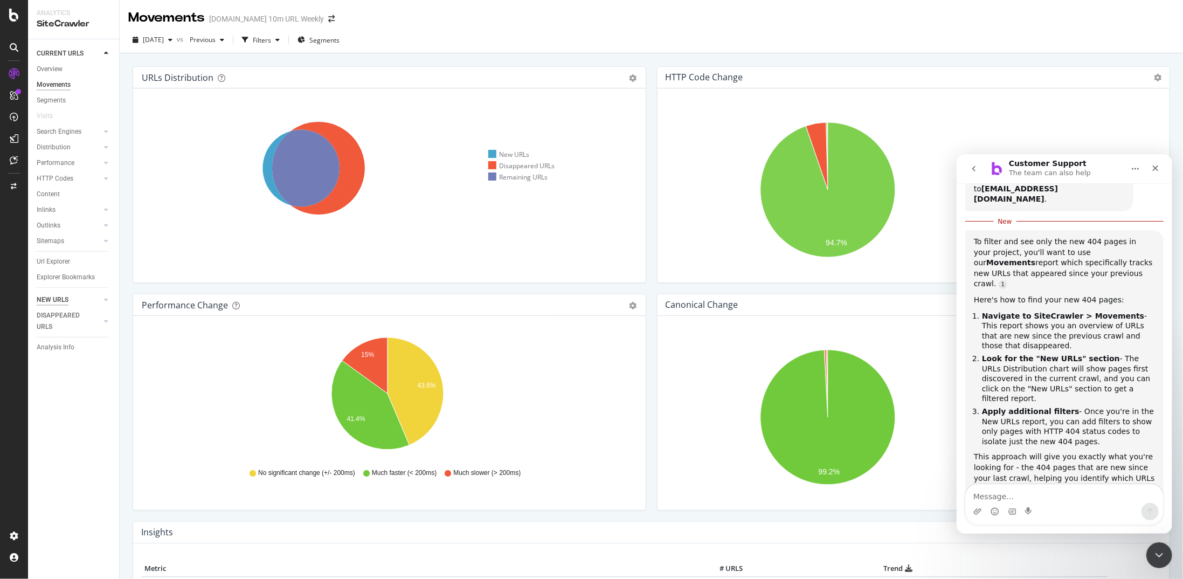
click at [61, 300] on div "NEW URLS" at bounding box center [53, 299] width 32 height 11
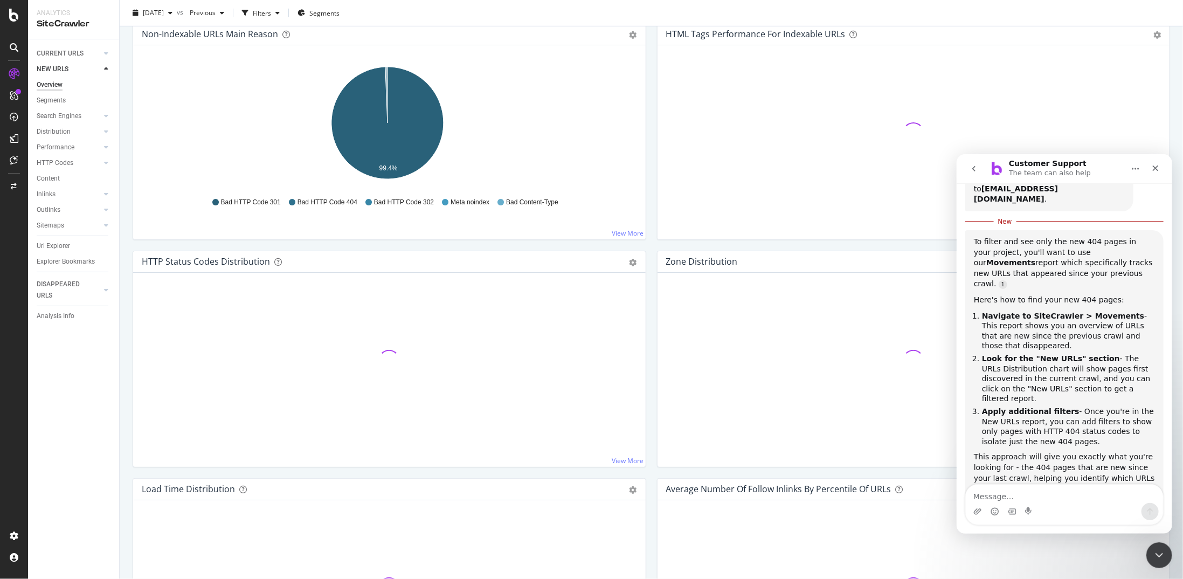
scroll to position [431, 0]
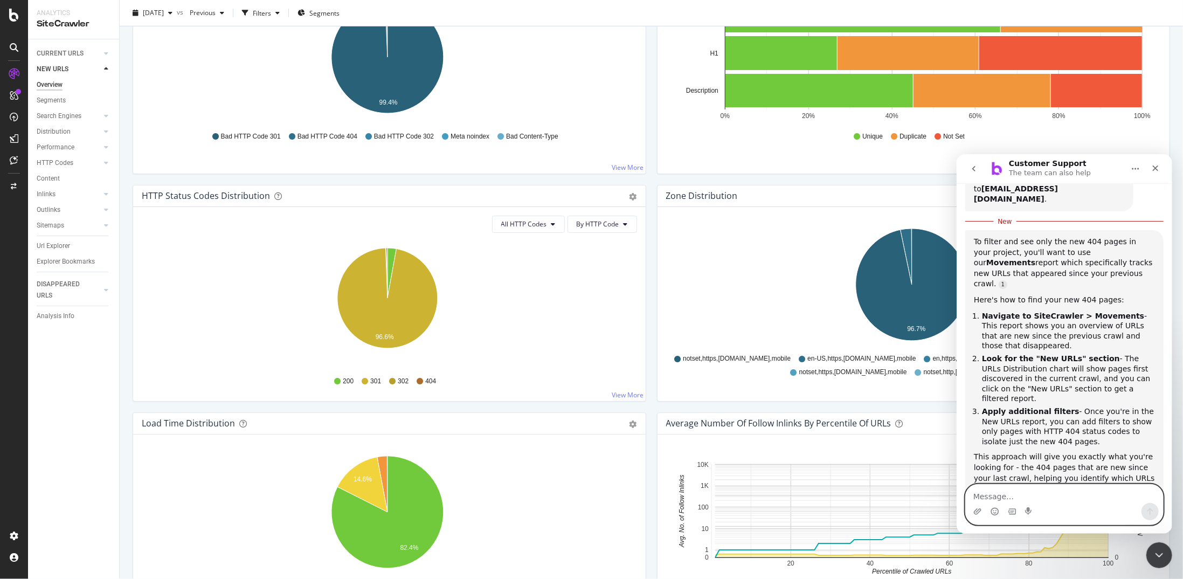
click at [1086, 501] on textarea "Message…" at bounding box center [1063, 493] width 197 height 18
type textarea "No, I need the 404 pages that was not a 404 pages in the last crawl but are not…"
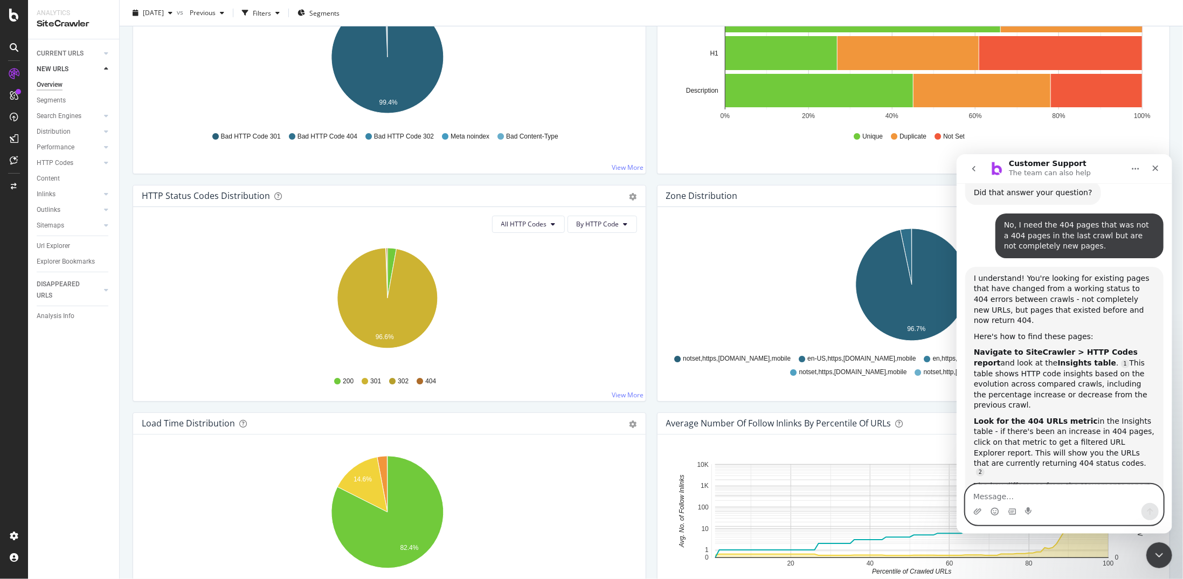
scroll to position [453, 0]
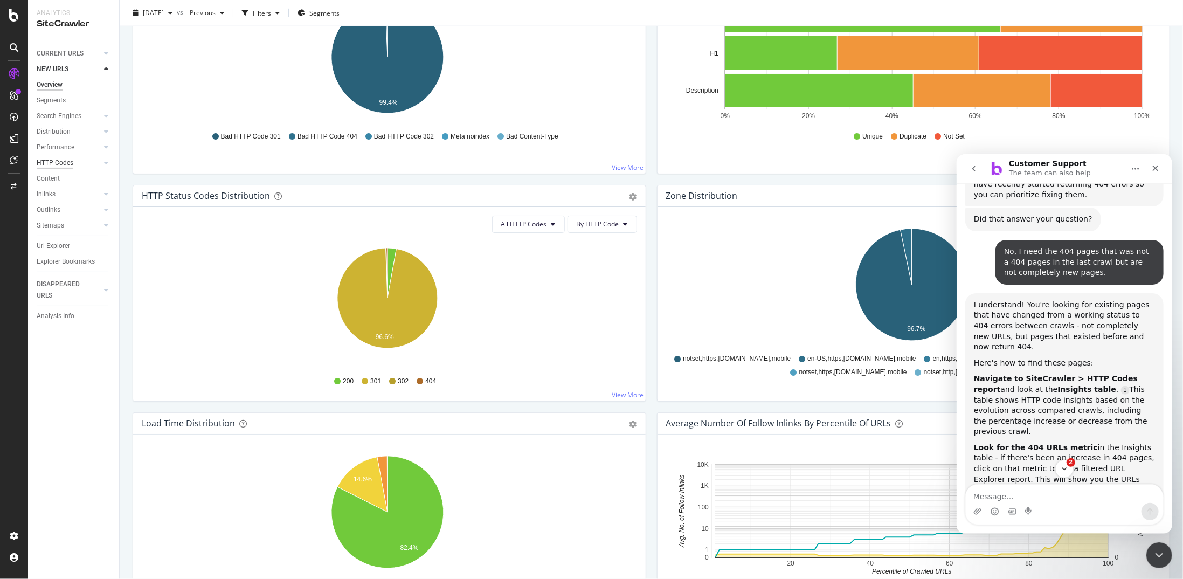
click at [67, 173] on link "Content" at bounding box center [74, 178] width 75 height 11
click at [66, 165] on div "HTTP Codes" at bounding box center [55, 162] width 37 height 11
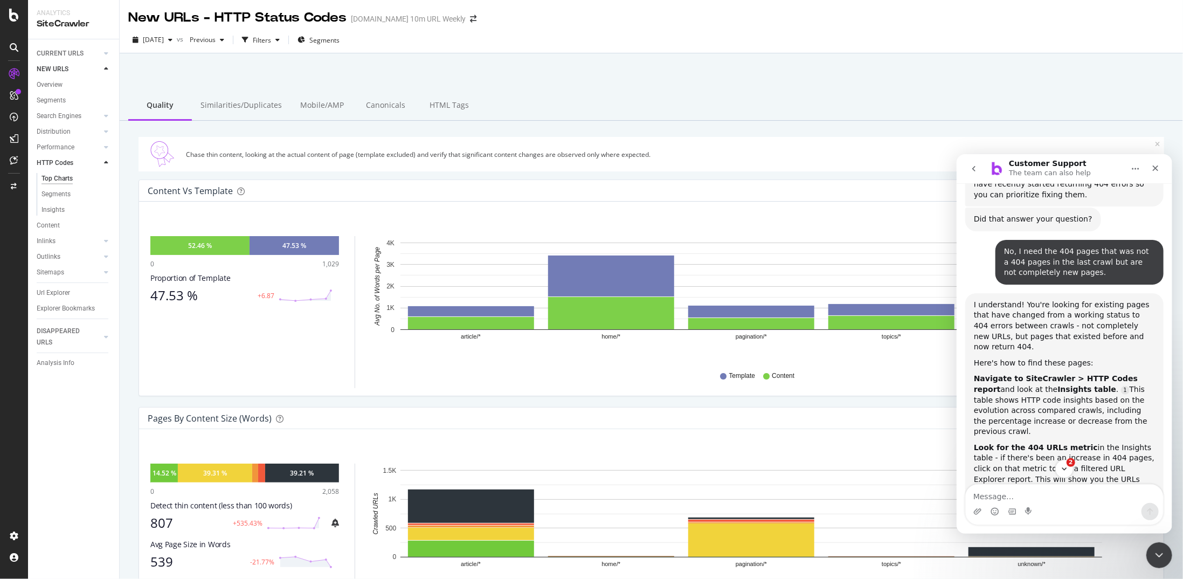
click at [1065, 508] on div "Intercom messenger" at bounding box center [1063, 510] width 197 height 17
click at [1067, 501] on textarea "Message…" at bounding box center [1063, 493] width 197 height 18
type textarea "human"
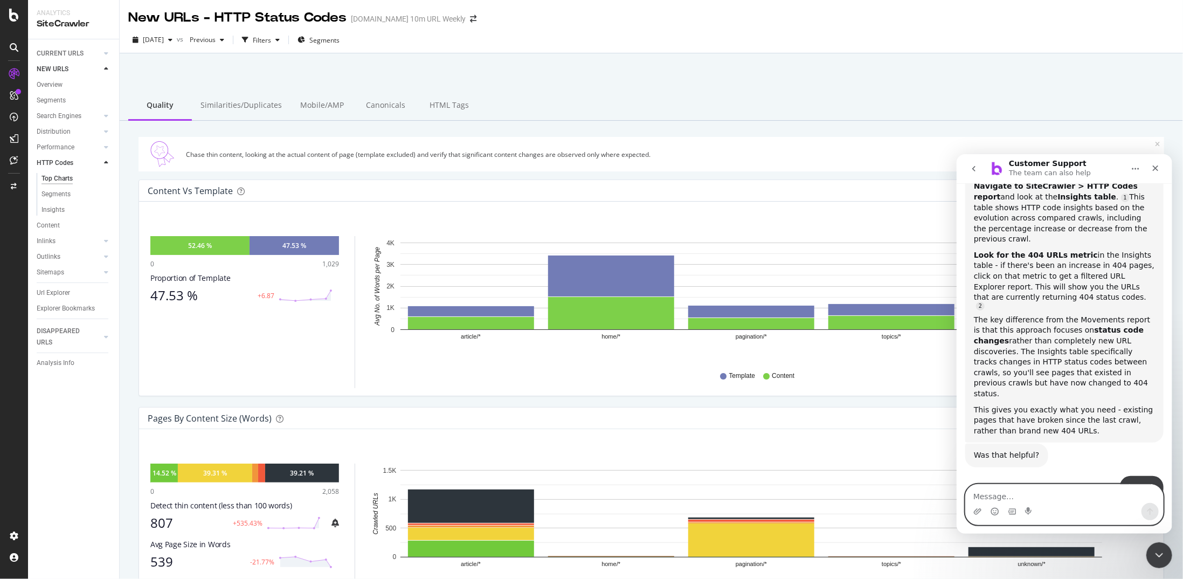
scroll to position [667, 0]
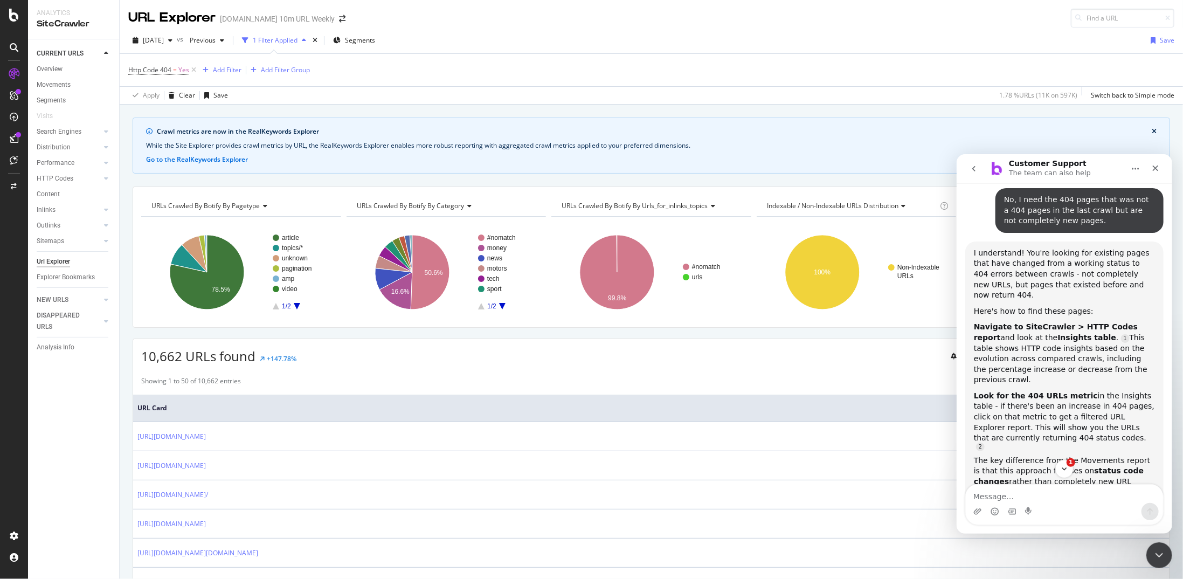
scroll to position [667, 0]
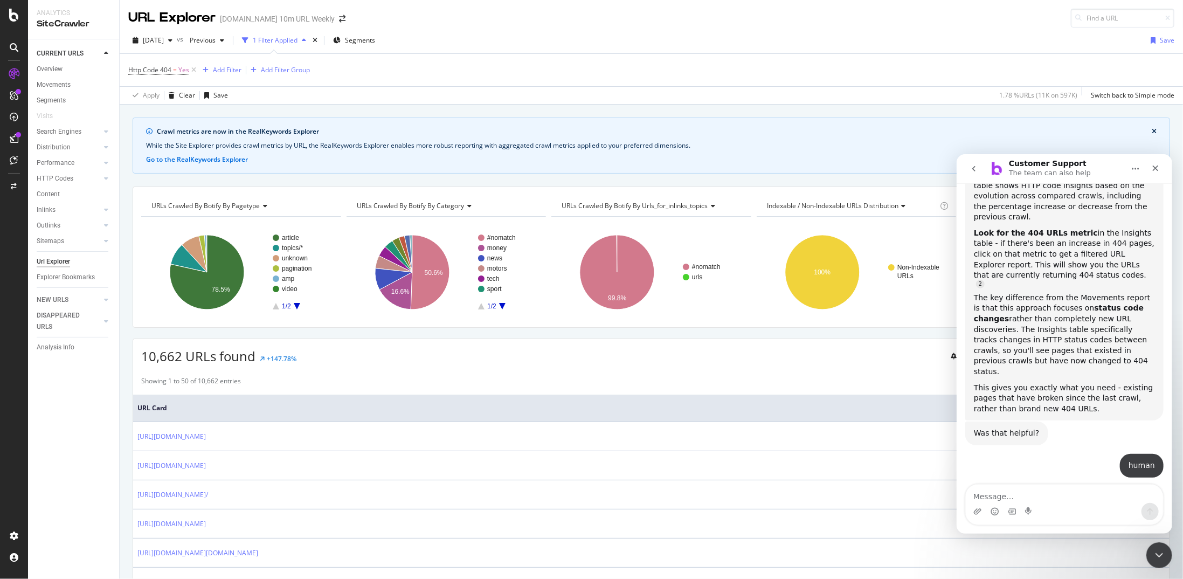
click at [1023, 503] on div "Intercom messenger" at bounding box center [1063, 510] width 197 height 17
click at [1023, 494] on textarea "Message…" at bounding box center [1063, 493] width 197 height 18
type textarea "human"
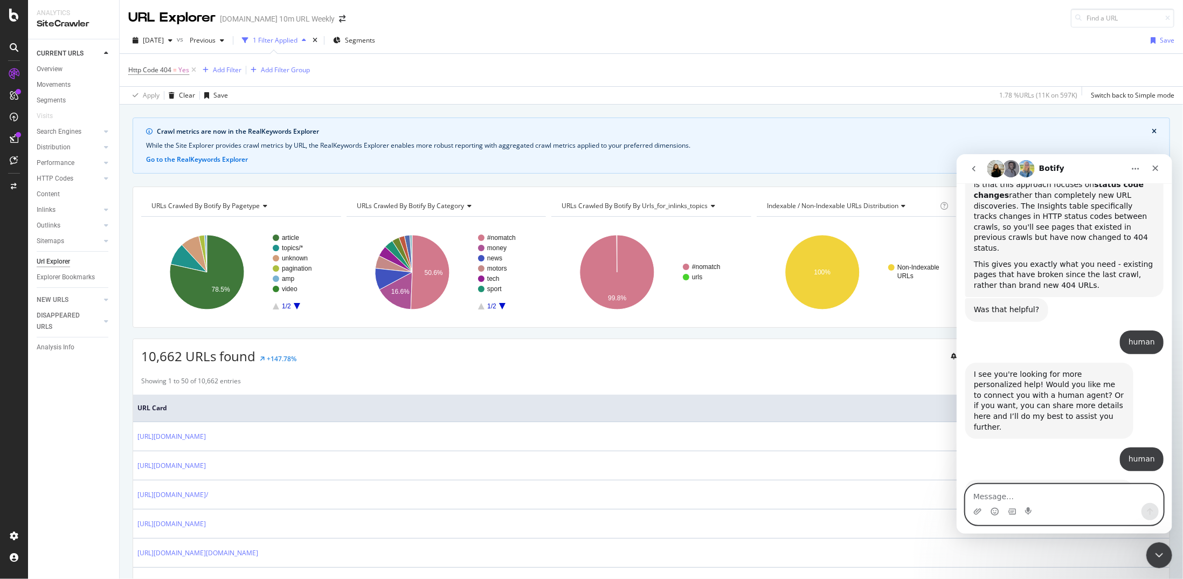
scroll to position [794, 0]
click at [1159, 549] on icon "Close Intercom Messenger" at bounding box center [1157, 553] width 13 height 13
